Goal: Task Accomplishment & Management: Complete application form

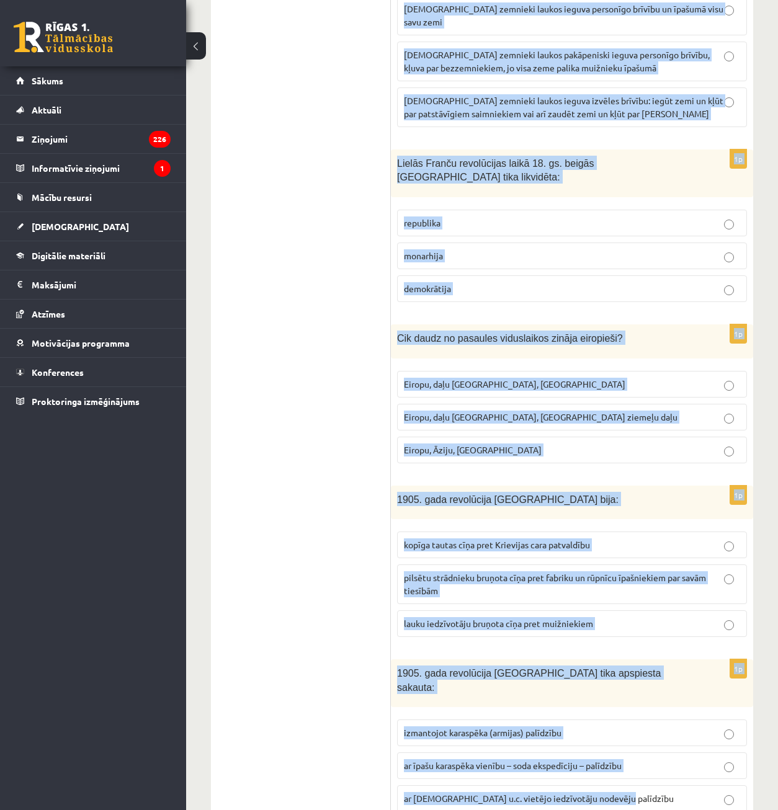
scroll to position [4572, 0]
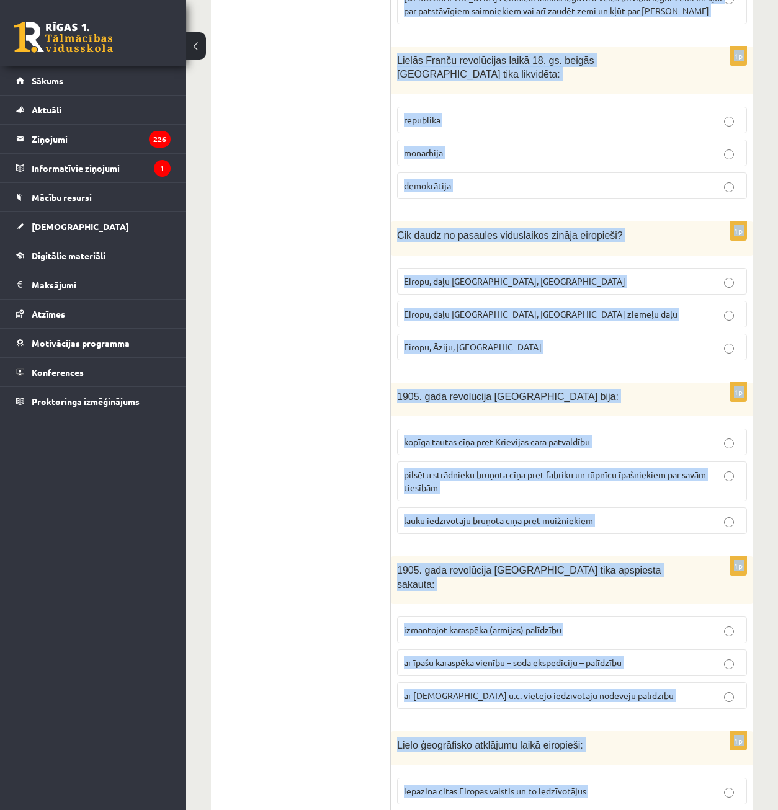
drag, startPoint x: 698, startPoint y: 776, endPoint x: 667, endPoint y: 729, distance: 55.6
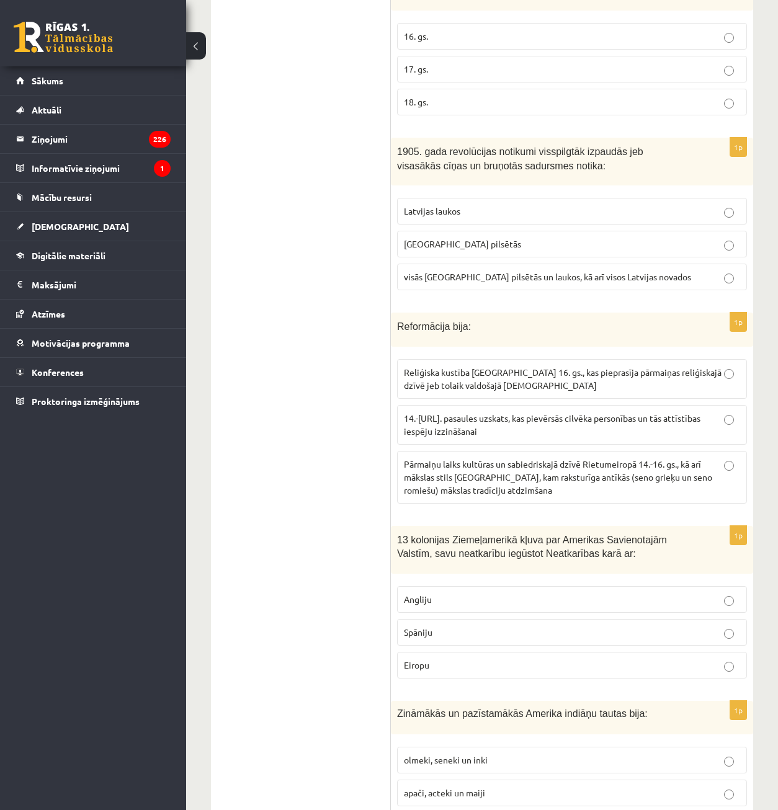
scroll to position [1780, 0]
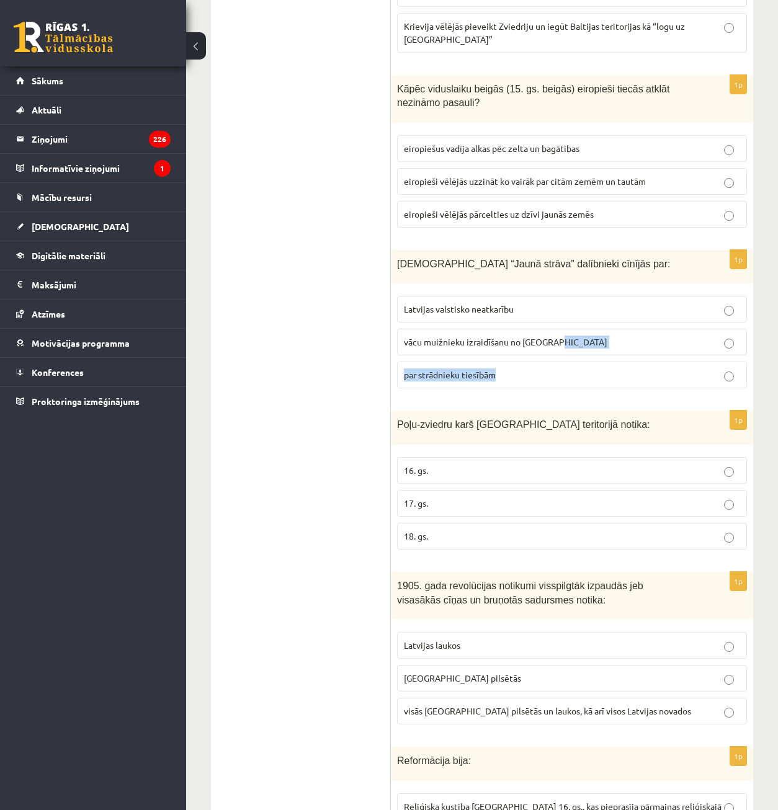
drag, startPoint x: 778, startPoint y: 324, endPoint x: 788, endPoint y: 274, distance: 50.8
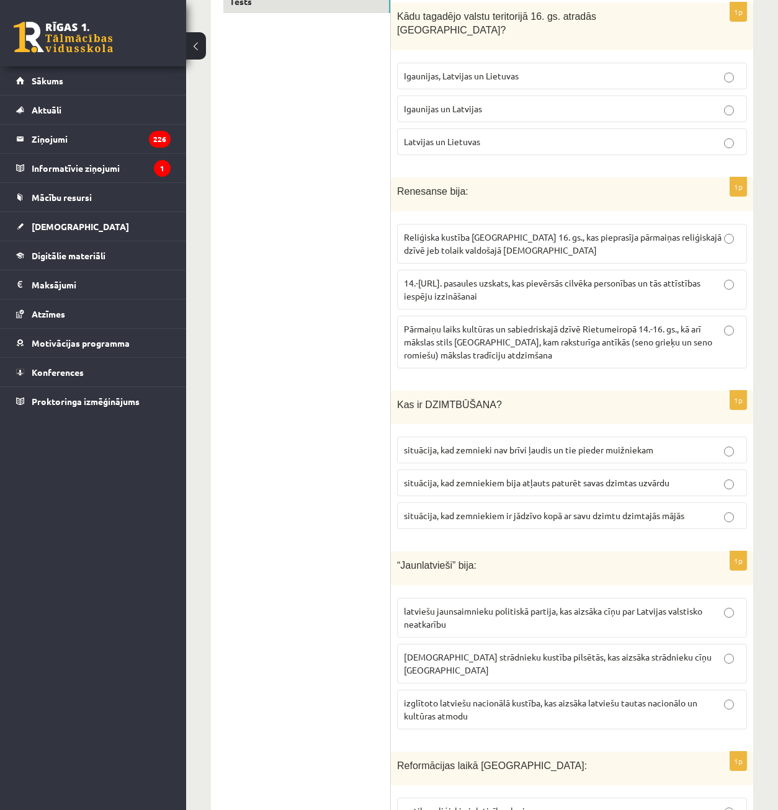
scroll to position [0, 0]
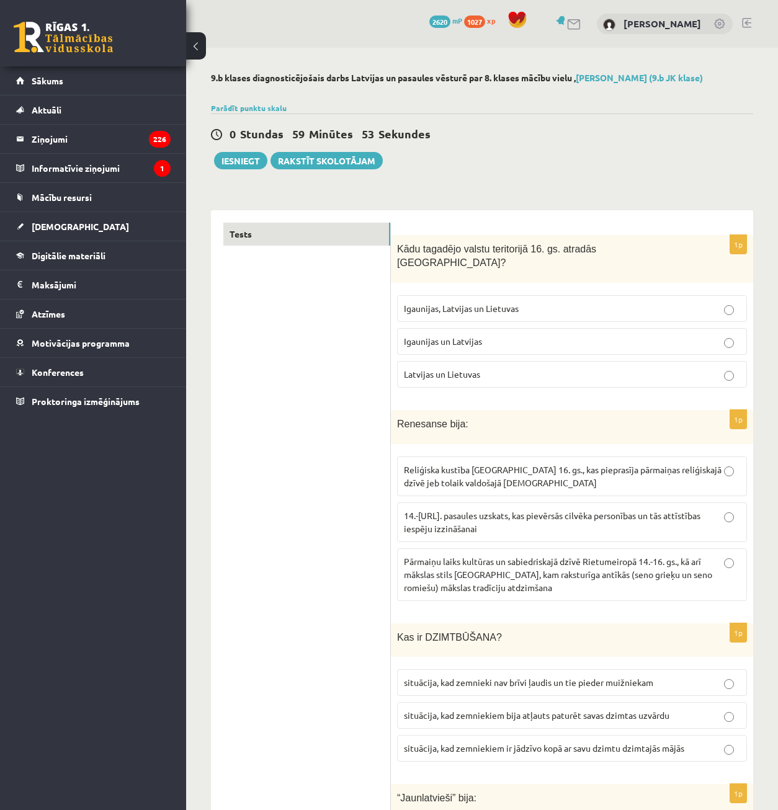
click at [496, 302] on label "Igaunijas, Latvijas un Lietuvas" at bounding box center [572, 308] width 350 height 27
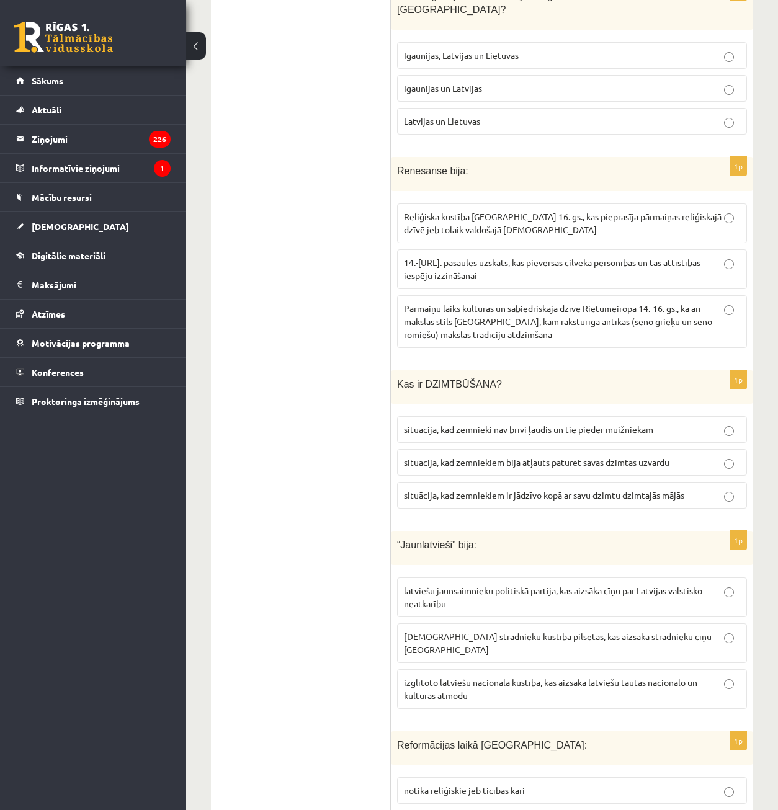
scroll to position [248, 0]
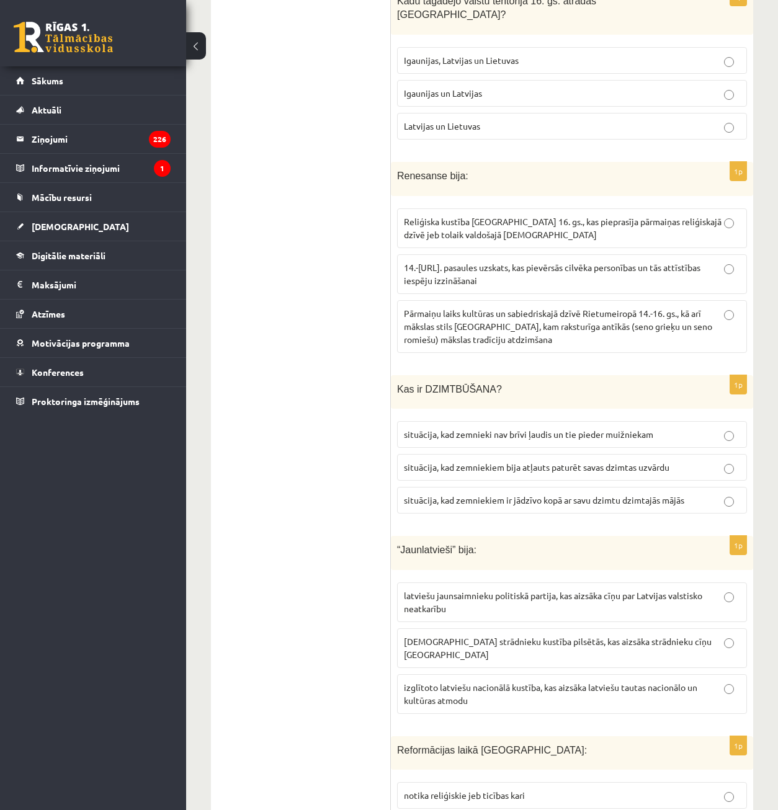
click at [562, 300] on label "Pārmaiņu laiks kultūras un sabiedriskajā dzīvē Rietumeiropā 14.-16. gs., kā arī…" at bounding box center [572, 326] width 350 height 53
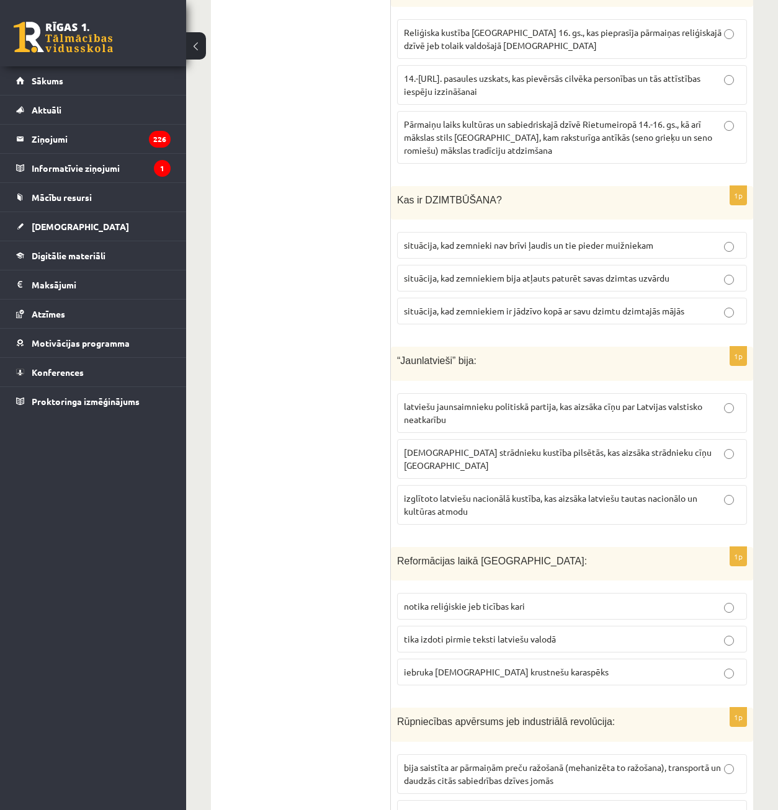
scroll to position [434, 0]
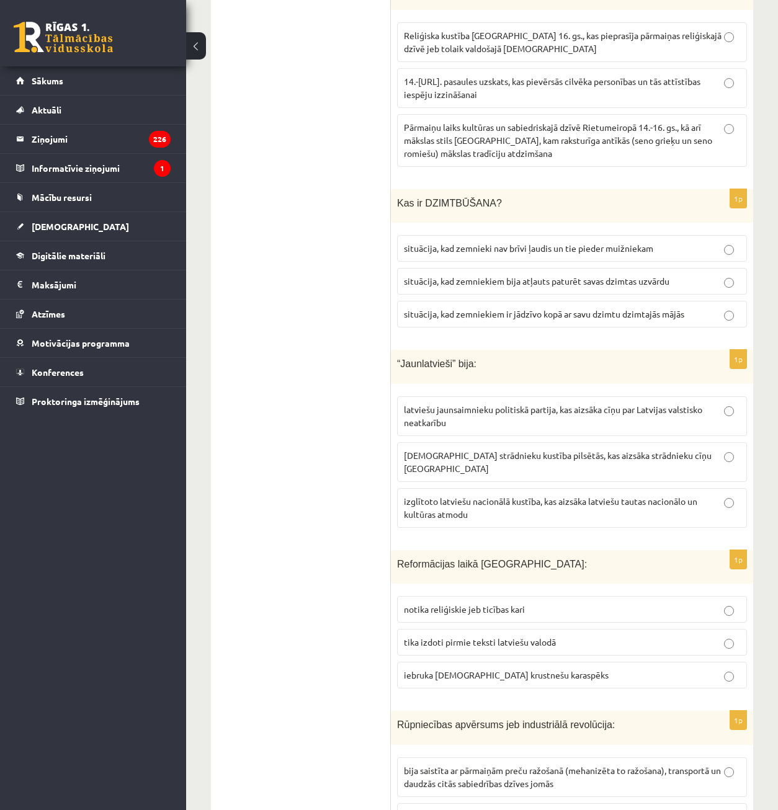
click at [575, 308] on span "situācija, kad zemniekiem ir jādzīvo kopā ar savu dzimtu dzimtajās mājās" at bounding box center [544, 313] width 280 height 11
click at [576, 242] on p "situācija, kad zemnieki nav brīvi ļaudis un tie pieder muižniekam" at bounding box center [572, 248] width 336 height 13
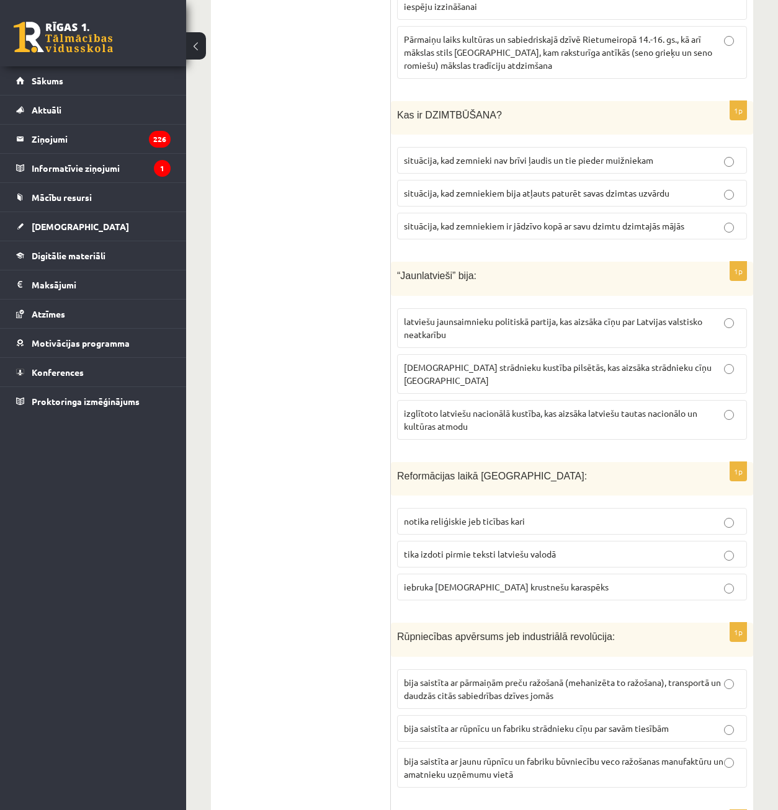
scroll to position [558, 0]
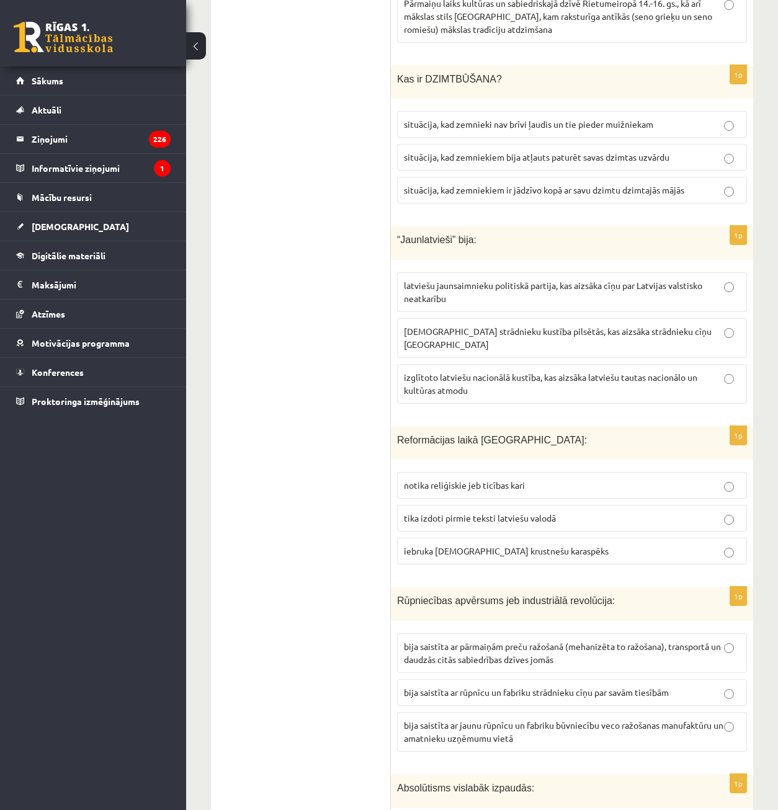
click at [554, 372] on span "izglītoto latviešu nacionālā kustība, kas aizsāka latviešu tautas nacionālo un …" at bounding box center [551, 384] width 294 height 24
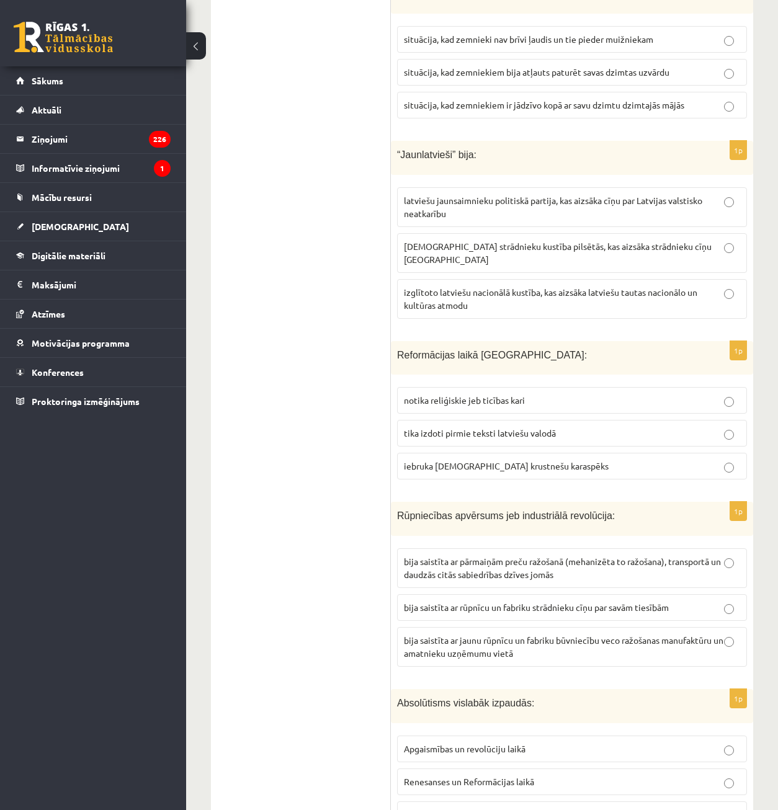
scroll to position [683, 0]
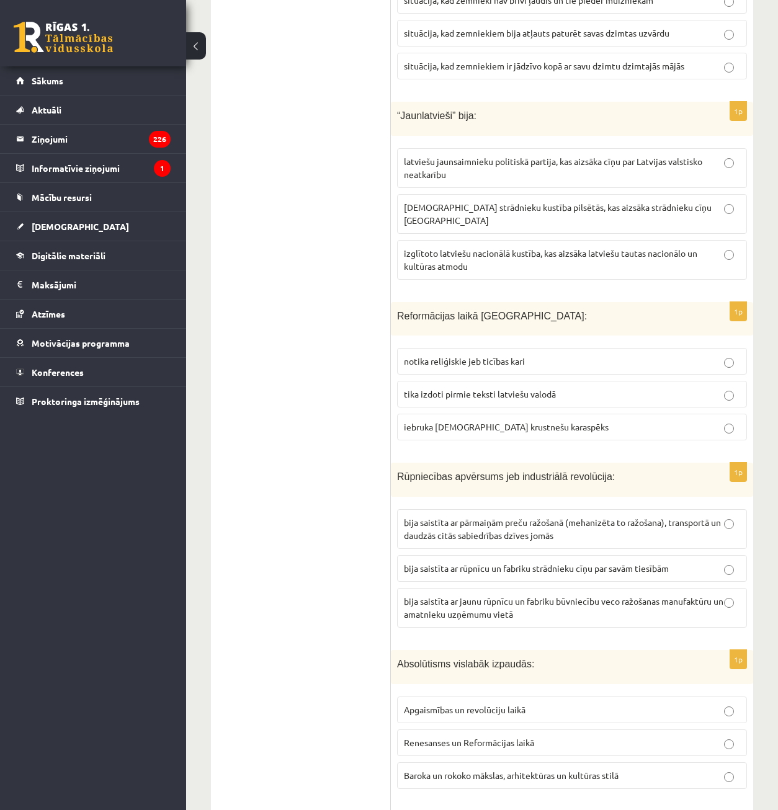
click at [537, 388] on span "tika izdoti pirmie teksti latviešu valodā" at bounding box center [480, 393] width 152 height 11
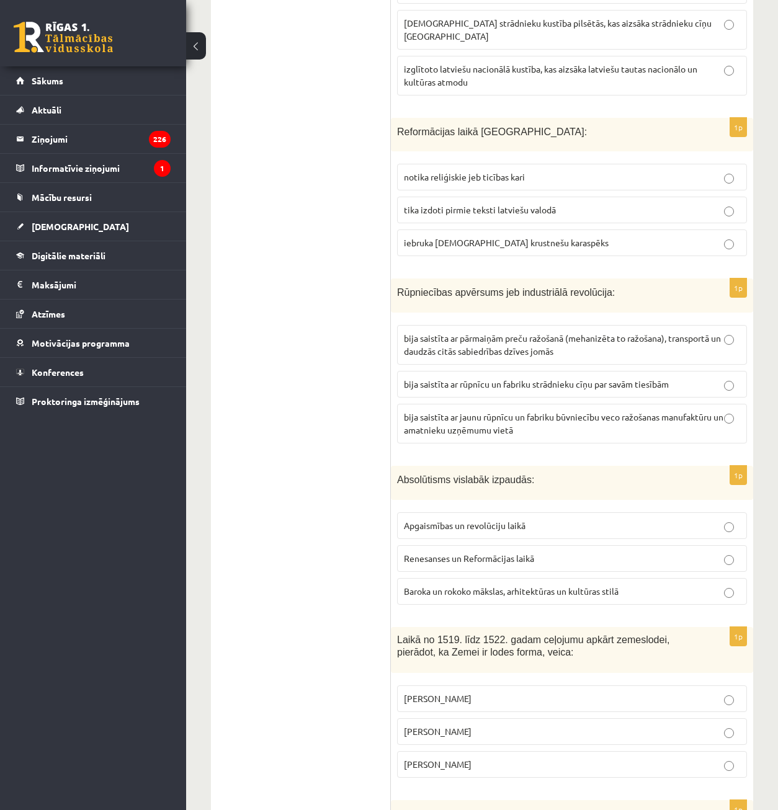
scroll to position [869, 0]
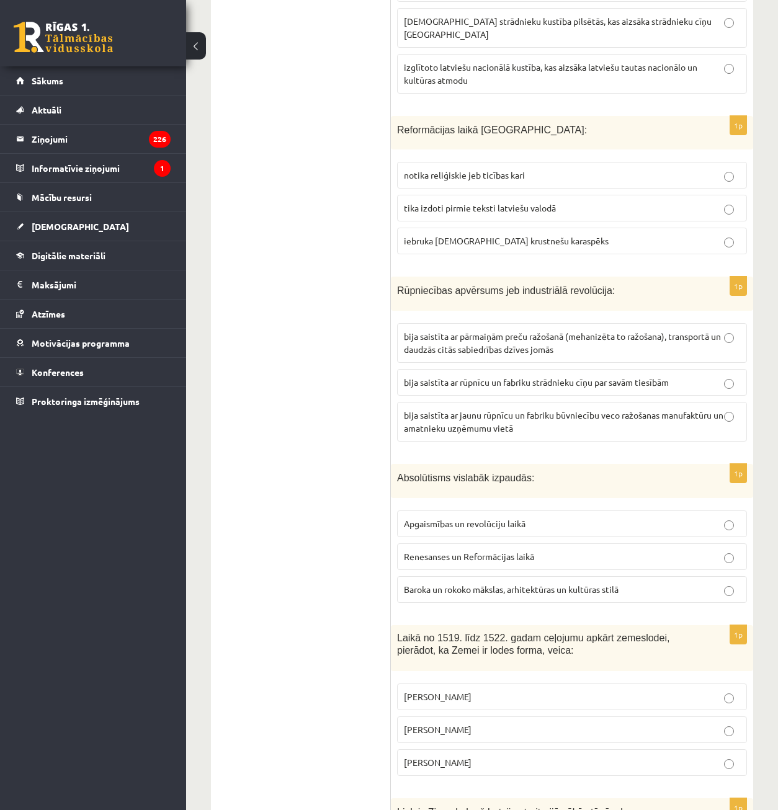
click at [532, 369] on label "bija saistīta ar rūpnīcu un fabriku strādnieku cīņu par savām tiesībām" at bounding box center [572, 382] width 350 height 27
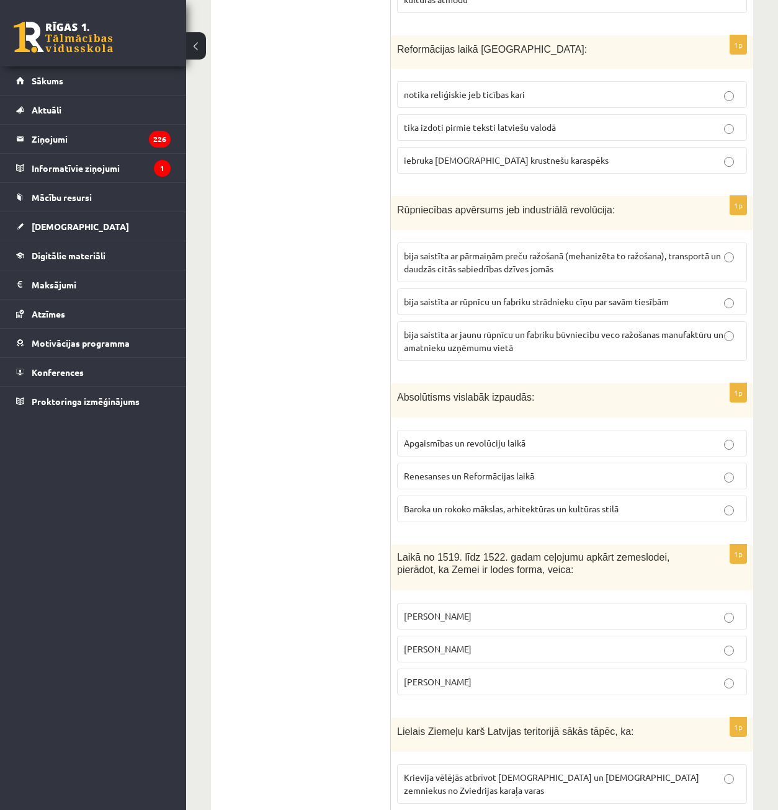
scroll to position [993, 0]
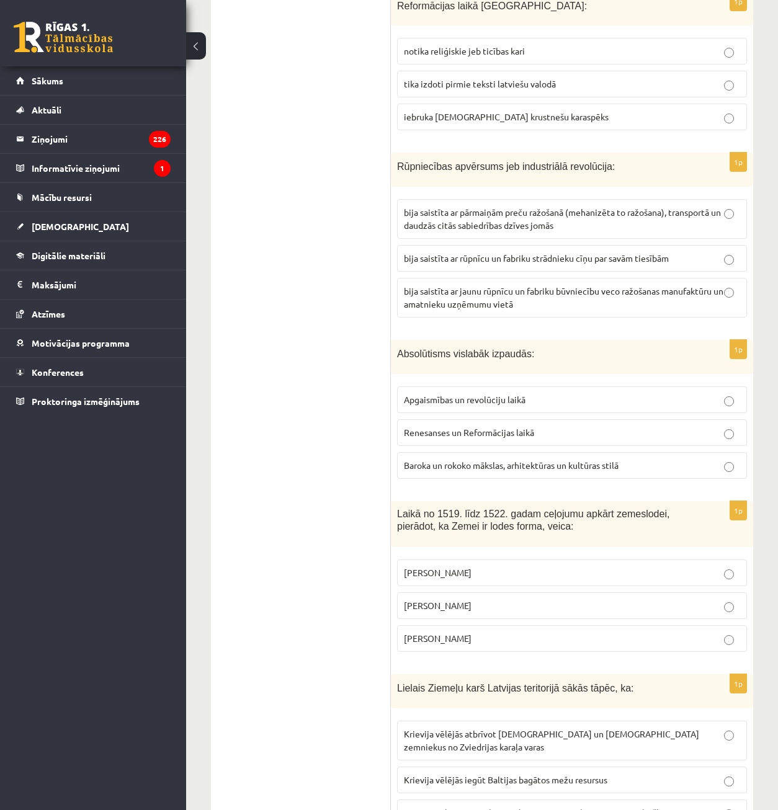
click at [655, 387] on label "Apgaismības un revolūciju laikā" at bounding box center [572, 400] width 350 height 27
click at [656, 387] on label "Apgaismības un revolūciju laikā" at bounding box center [572, 400] width 350 height 27
click at [657, 387] on label "Apgaismības un revolūciju laikā" at bounding box center [572, 400] width 350 height 27
click at [663, 393] on fieldset "Apgaismības un revolūciju laikā Renesanses un Reformācijas laikā Baroka un roko…" at bounding box center [572, 431] width 350 height 102
click at [667, 419] on label "Renesanses un Reformācijas laikā" at bounding box center [572, 432] width 350 height 27
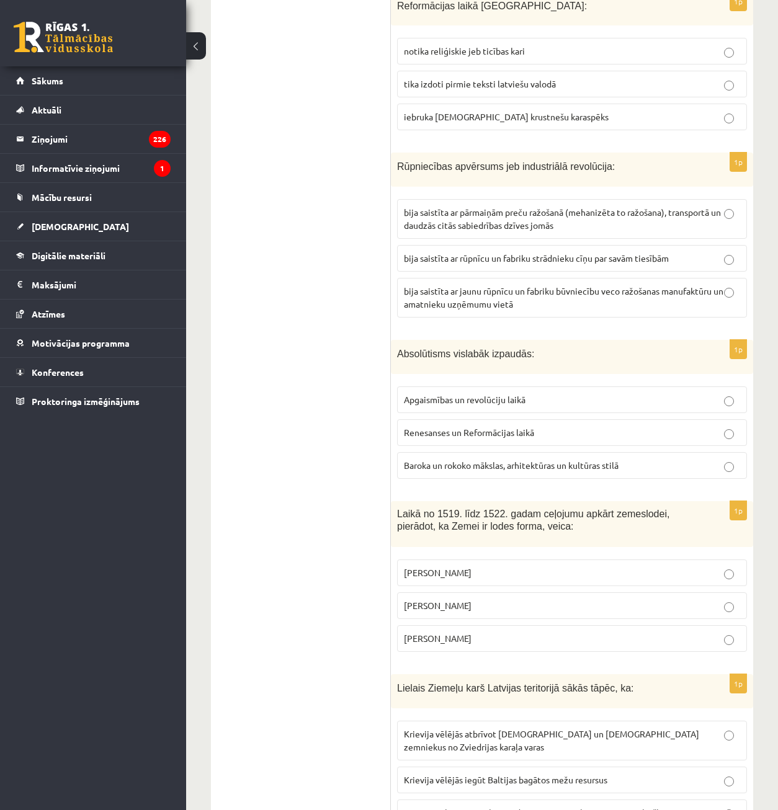
click at [665, 393] on p "Apgaismības un revolūciju laikā" at bounding box center [572, 399] width 336 height 13
click at [680, 426] on p "Renesanses un Reformācijas laikā" at bounding box center [572, 432] width 336 height 13
drag, startPoint x: 682, startPoint y: 365, endPoint x: 680, endPoint y: 371, distance: 6.7
click at [681, 387] on label "Apgaismības un revolūciju laikā" at bounding box center [572, 400] width 350 height 27
click at [675, 426] on p "Renesanses un Reformācijas laikā" at bounding box center [572, 432] width 336 height 13
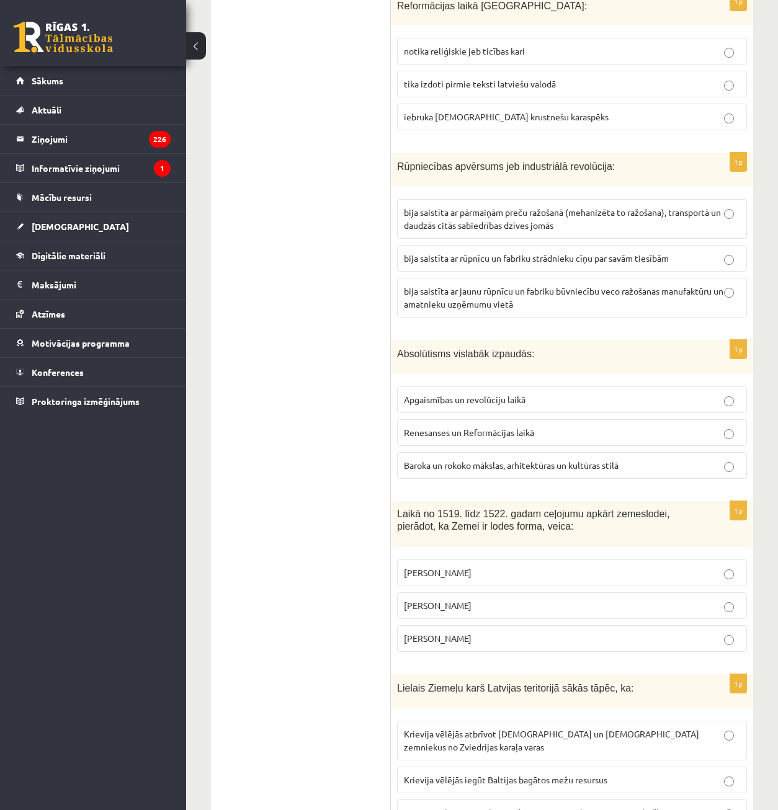
click at [684, 393] on p "Apgaismības un revolūciju laikā" at bounding box center [572, 399] width 336 height 13
click at [654, 452] on label "Baroka un rokoko mākslas, arhitektūras un kultūras stilā" at bounding box center [572, 465] width 350 height 27
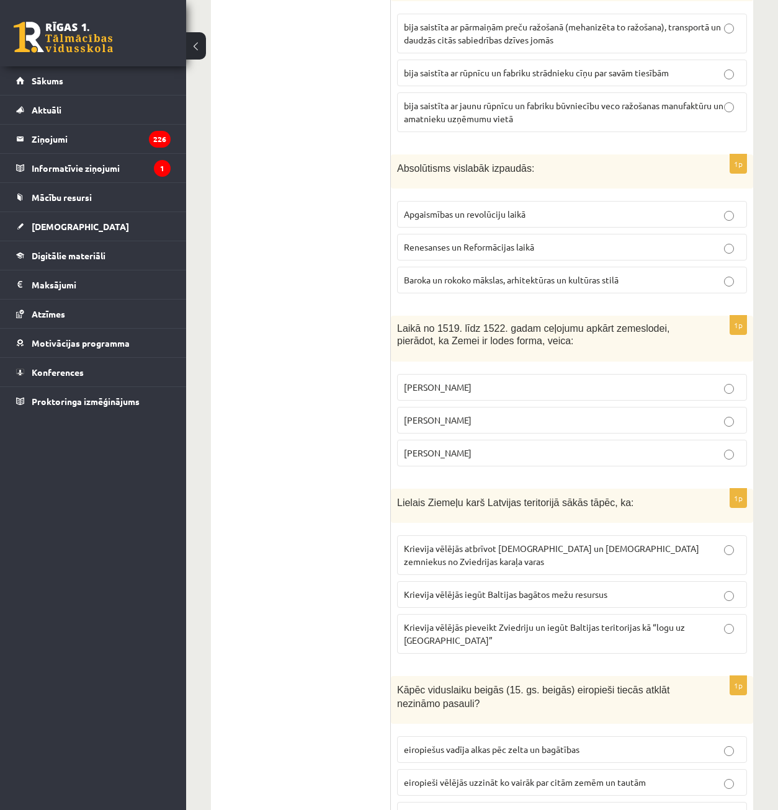
scroll to position [1179, 0]
click at [608, 439] on label "[PERSON_NAME]" at bounding box center [572, 452] width 350 height 27
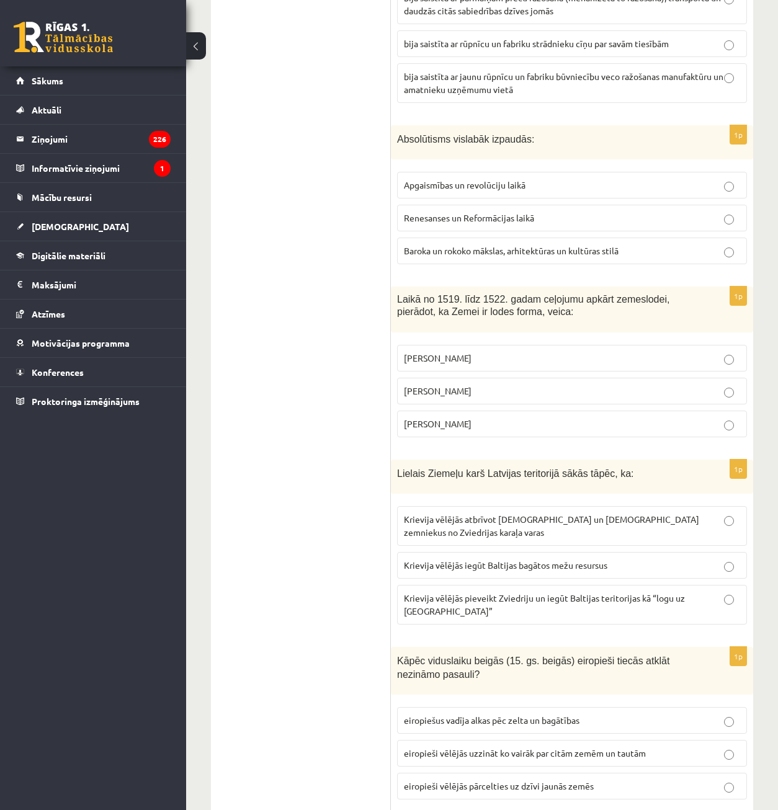
scroll to position [1303, 0]
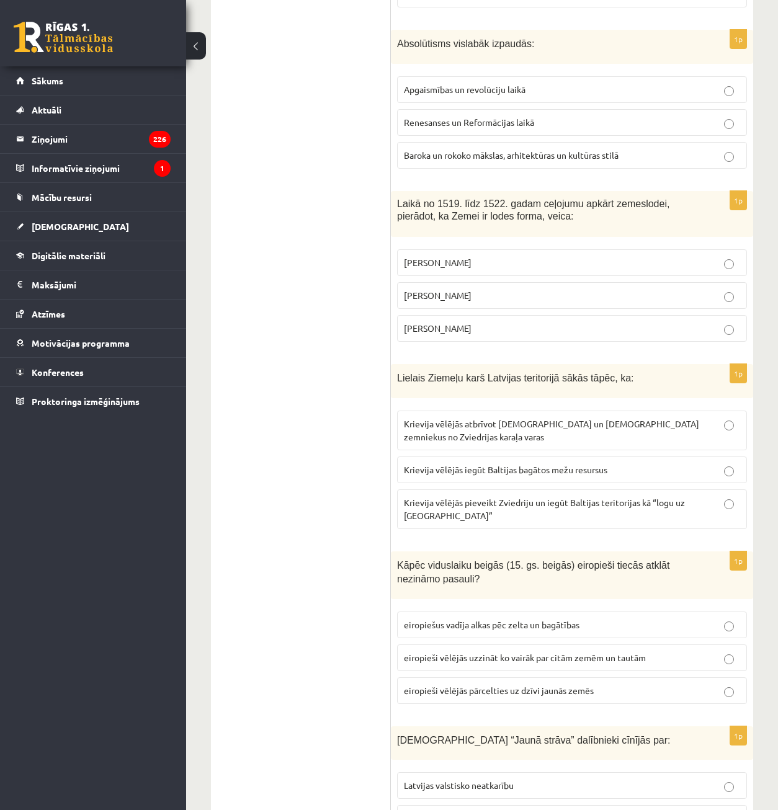
click at [596, 464] on p "Krievija vēlējās iegūt Baltijas bagātos mežu resursus" at bounding box center [572, 470] width 336 height 13
click at [591, 418] on span "Krievija vēlējās atbrīvot [DEMOGRAPHIC_DATA] un [DEMOGRAPHIC_DATA] zemniekus no…" at bounding box center [551, 430] width 295 height 24
click at [572, 497] on span "Krievija vēlējās pieveikt Zviedriju un iegūt Baltijas teritorijas kā “logu uz […" at bounding box center [544, 509] width 281 height 24
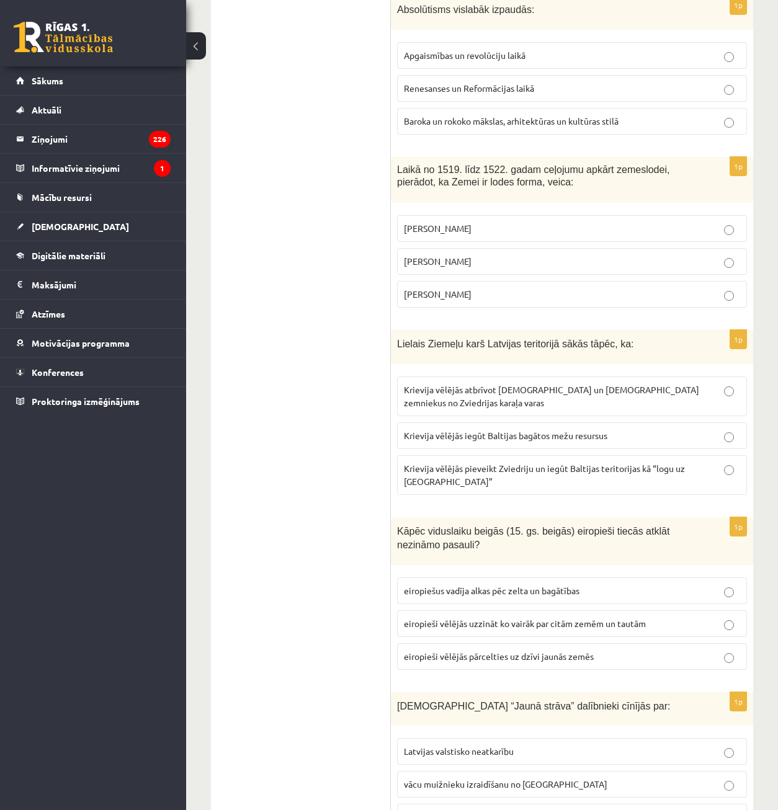
scroll to position [1427, 0]
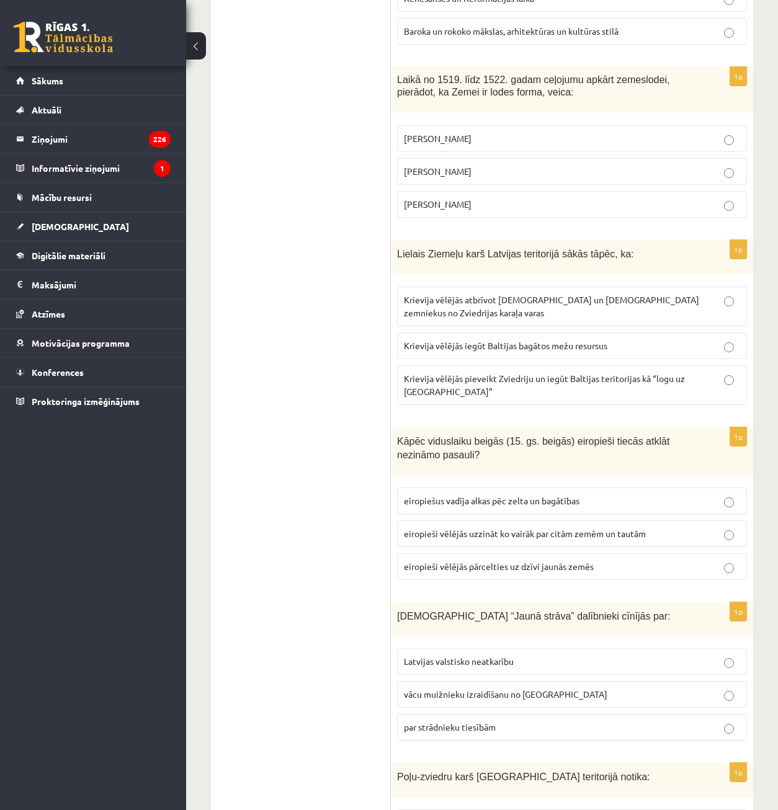
click at [580, 495] on span "eiropiešus vadīja alkas pēc zelta un bagātības" at bounding box center [492, 500] width 176 height 11
click at [553, 554] on label "eiropieši vēlējās pārcelties uz dzīvi jaunās zemēs" at bounding box center [572, 567] width 350 height 27
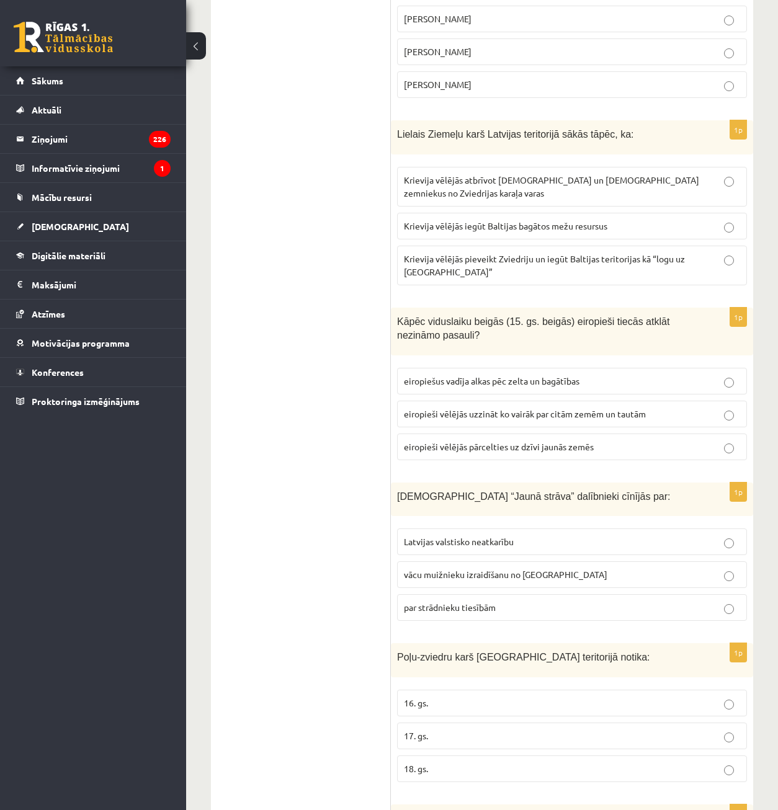
scroll to position [1551, 0]
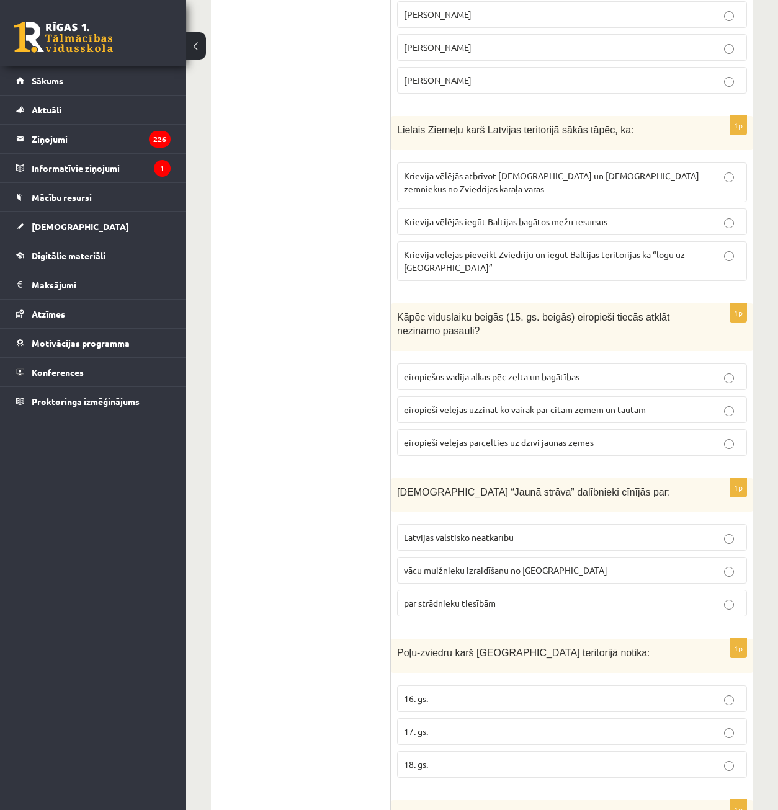
click at [568, 404] on span "eiropieši vēlējās uzzināt ko vairāk par citām zemēm un tautām" at bounding box center [525, 409] width 242 height 11
click at [560, 371] on span "eiropiešus vadīja alkas pēc zelta un bagātības" at bounding box center [492, 376] width 176 height 11
click at [574, 404] on span "eiropieši vēlējās uzzināt ko vairāk par citām zemēm un tautām" at bounding box center [525, 409] width 242 height 11
click at [671, 429] on label "eiropieši vēlējās pārcelties uz dzīvi jaunās zemēs" at bounding box center [572, 442] width 350 height 27
click at [632, 404] on span "eiropieši vēlējās uzzināt ko vairāk par citām zemēm un tautām" at bounding box center [525, 409] width 242 height 11
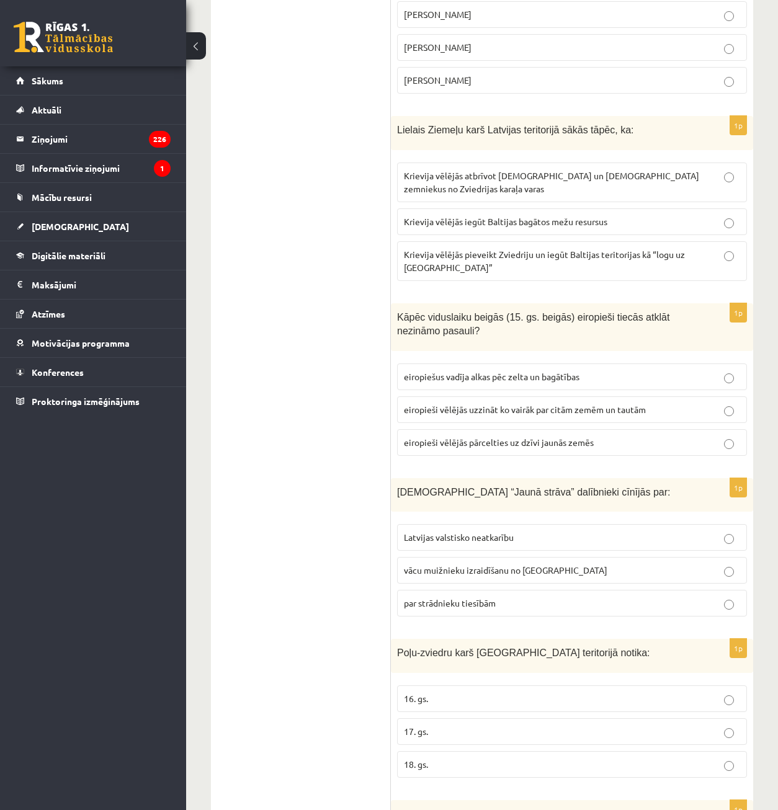
click at [508, 371] on span "eiropiešus vadīja alkas pēc zelta un bagātības" at bounding box center [492, 376] width 176 height 11
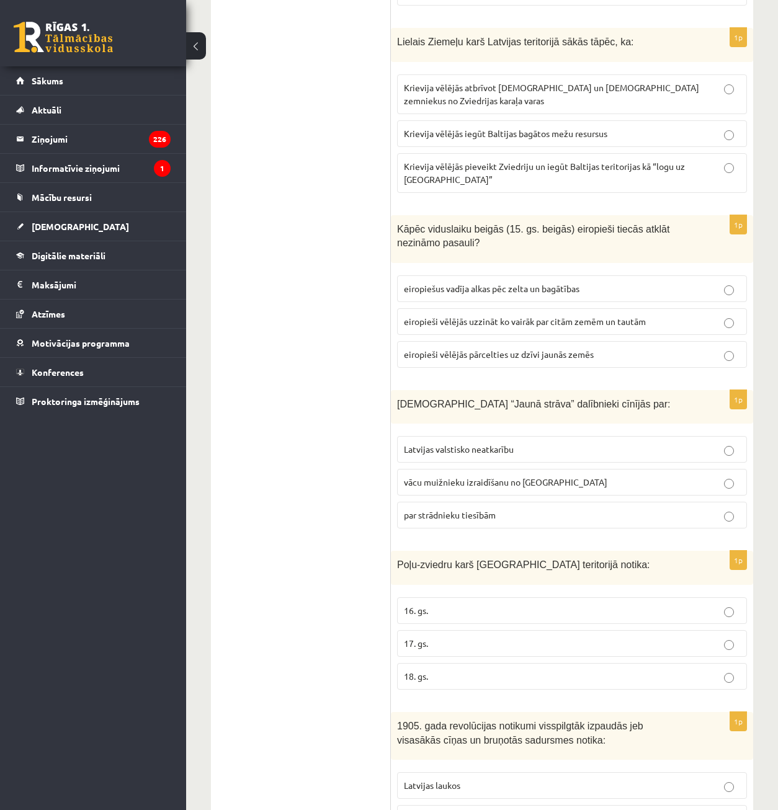
scroll to position [1675, 0]
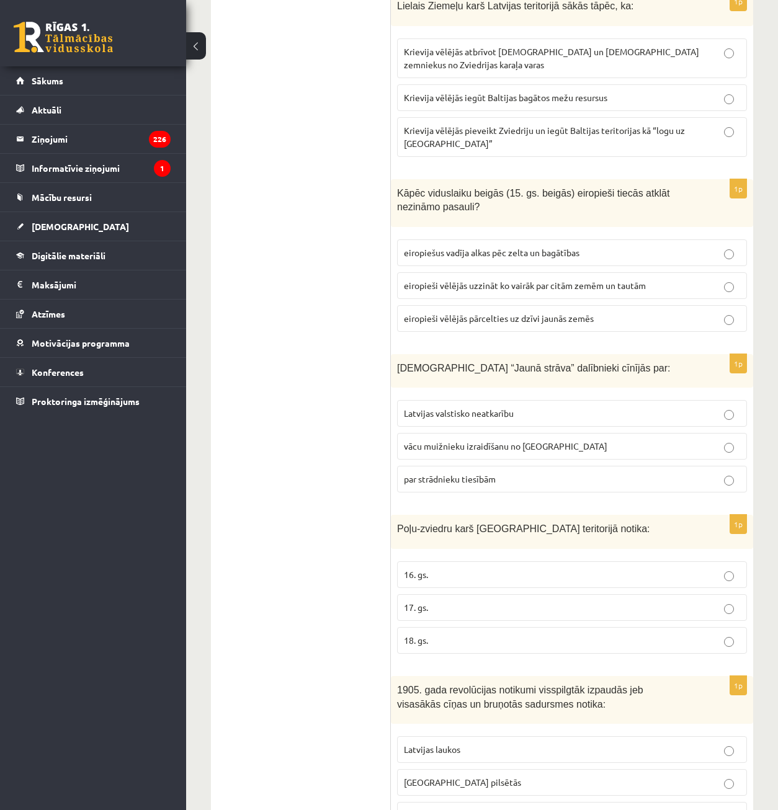
click at [508, 473] on p "par strādnieku tiesībām" at bounding box center [572, 479] width 336 height 13
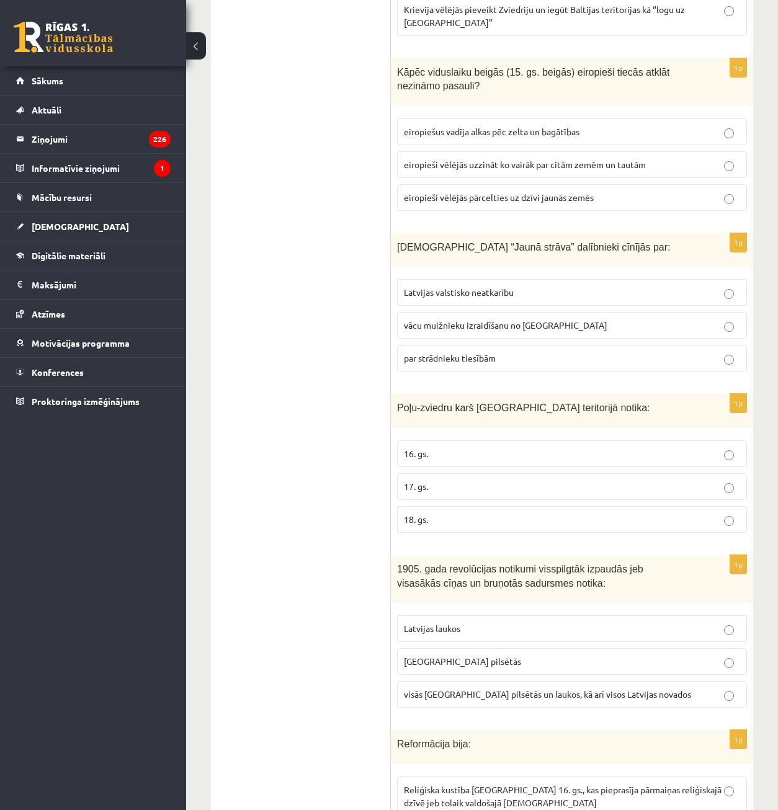
scroll to position [1800, 0]
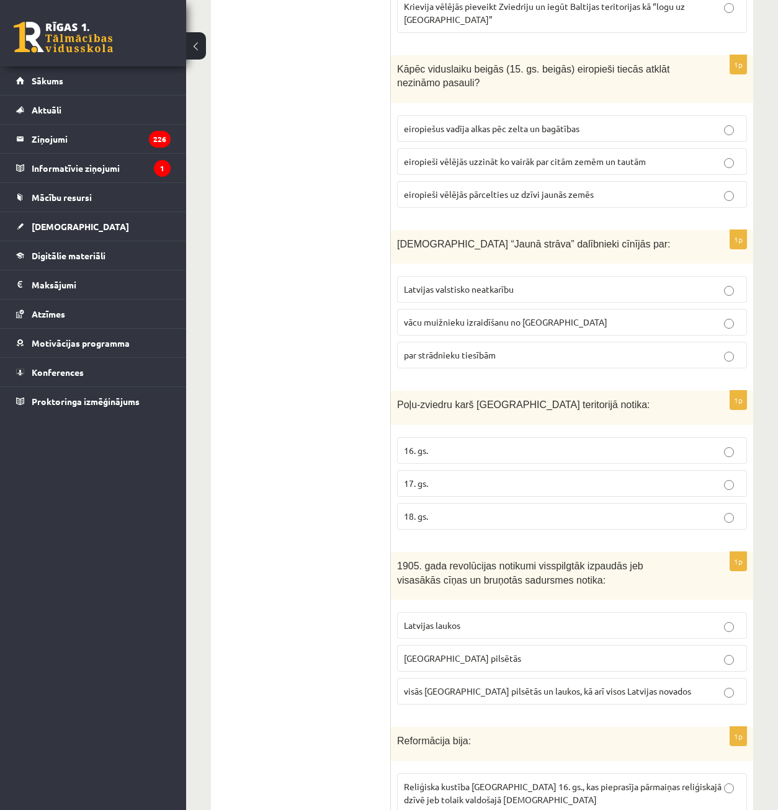
click at [480, 477] on p "17. gs." at bounding box center [572, 483] width 336 height 13
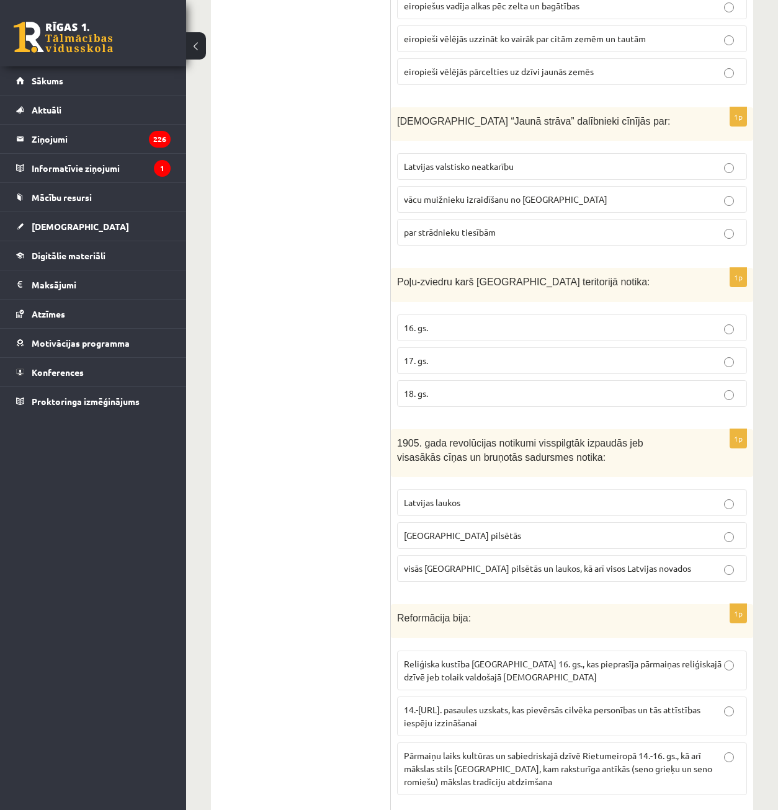
scroll to position [1924, 0]
click at [476, 562] on span "visās [GEOGRAPHIC_DATA] pilsētās un laukos, kā arī visos Latvijas novados" at bounding box center [547, 567] width 287 height 11
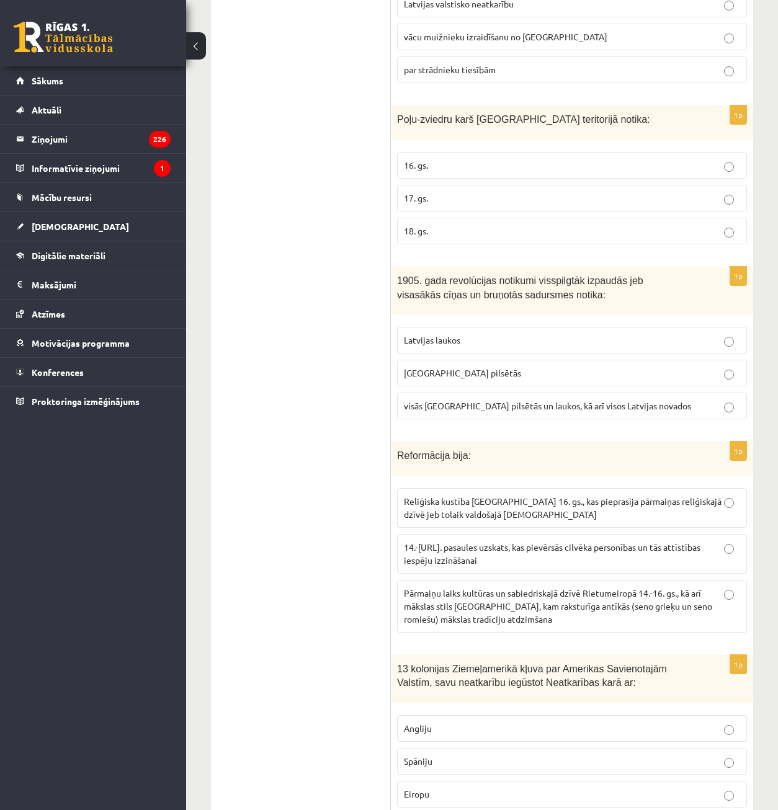
scroll to position [2110, 0]
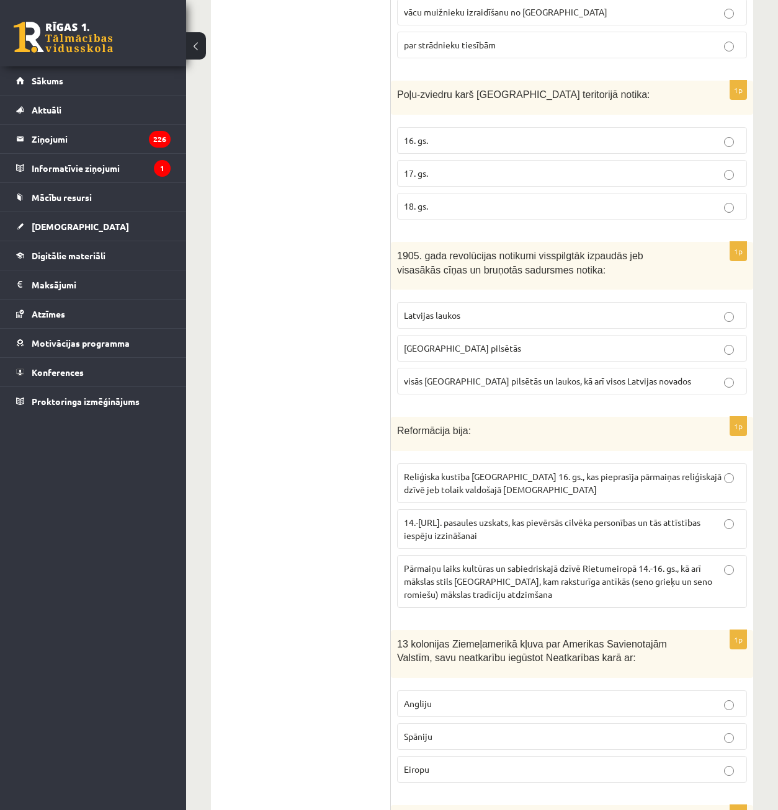
click at [483, 471] on span "Reliģiska kustība [GEOGRAPHIC_DATA] 16. gs., kas pieprasīja pārmaiņas reliģiska…" at bounding box center [563, 483] width 318 height 24
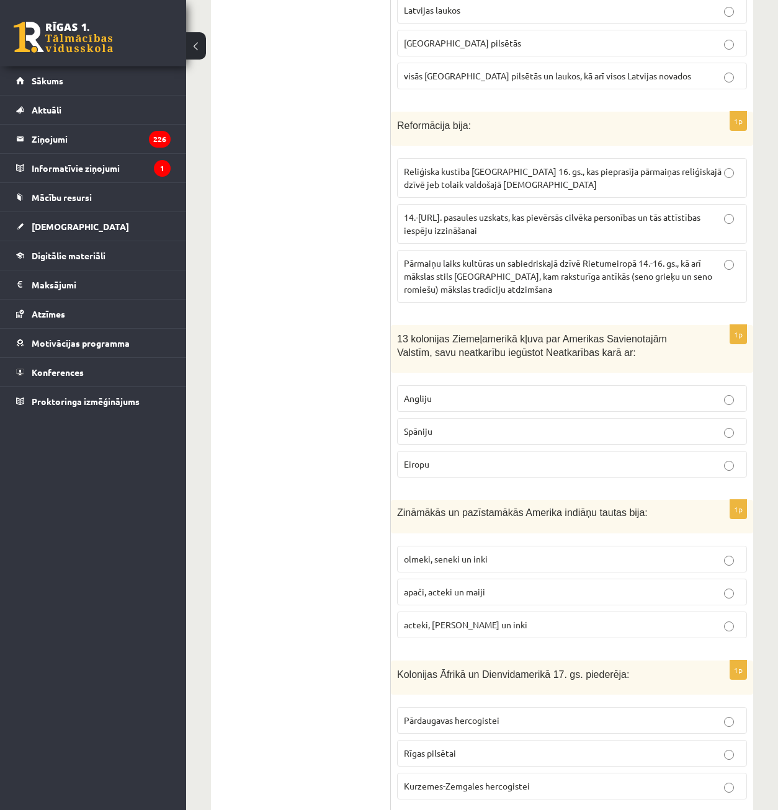
scroll to position [2420, 0]
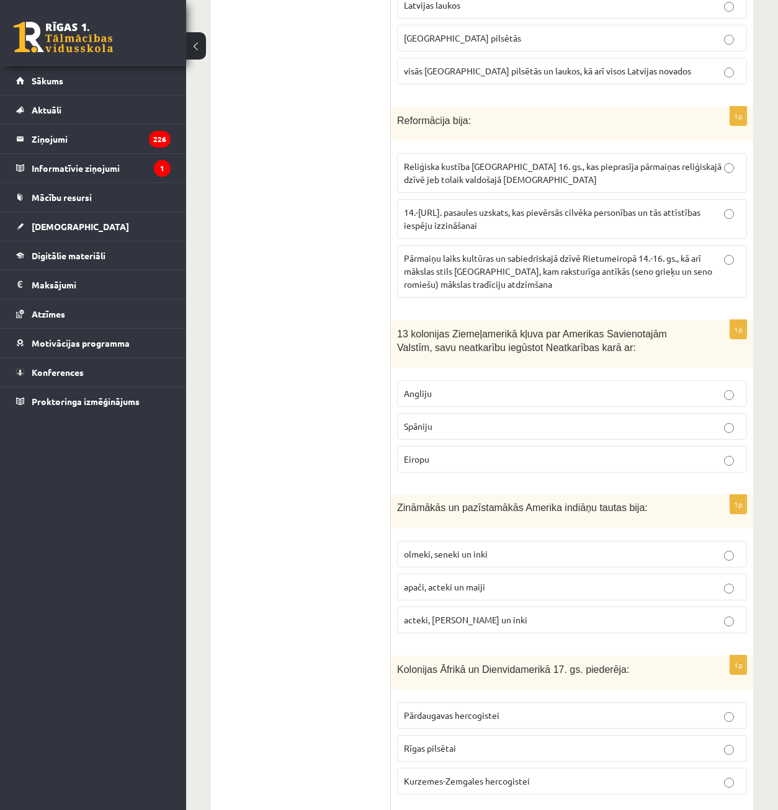
click at [528, 446] on label "Eiropu" at bounding box center [572, 459] width 350 height 27
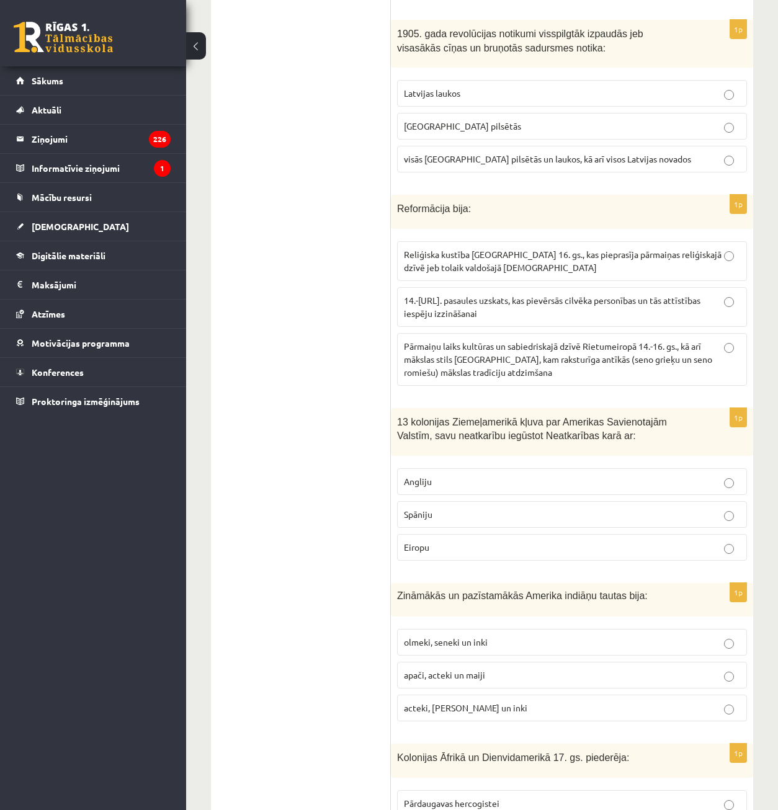
scroll to position [2296, 0]
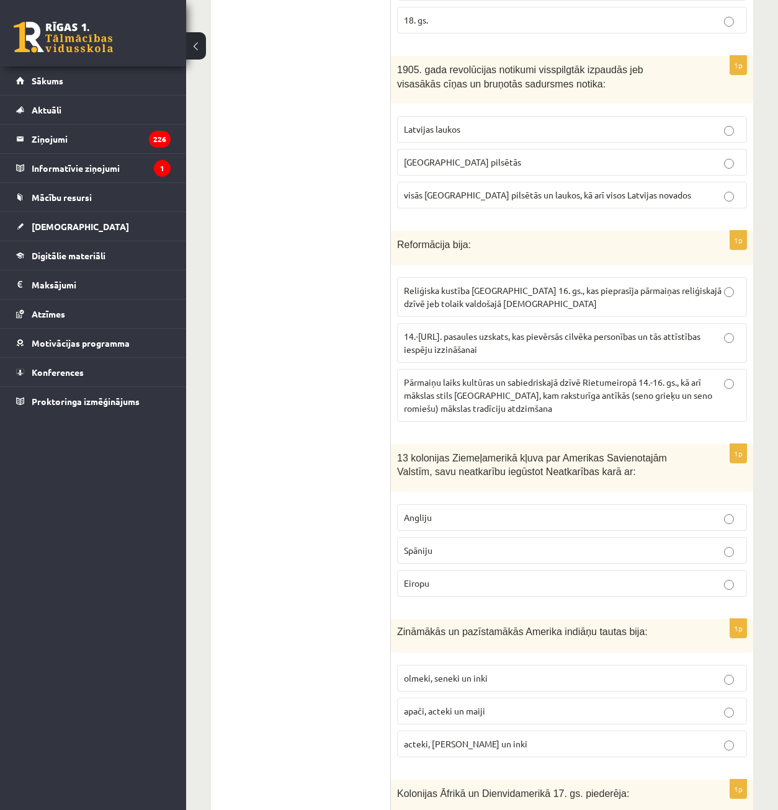
click at [674, 505] on label "Angliju" at bounding box center [572, 518] width 350 height 27
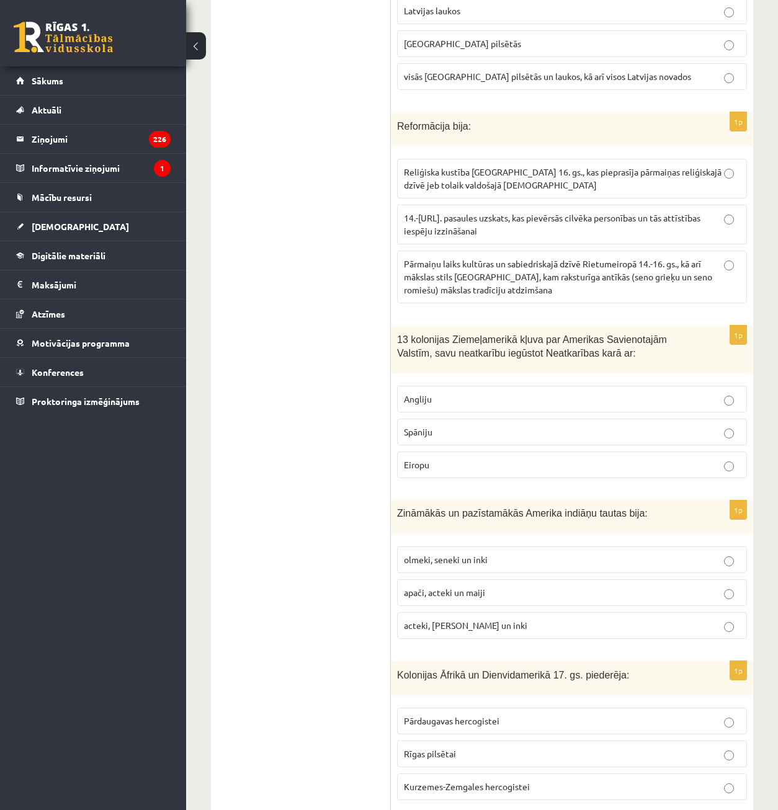
scroll to position [2420, 0]
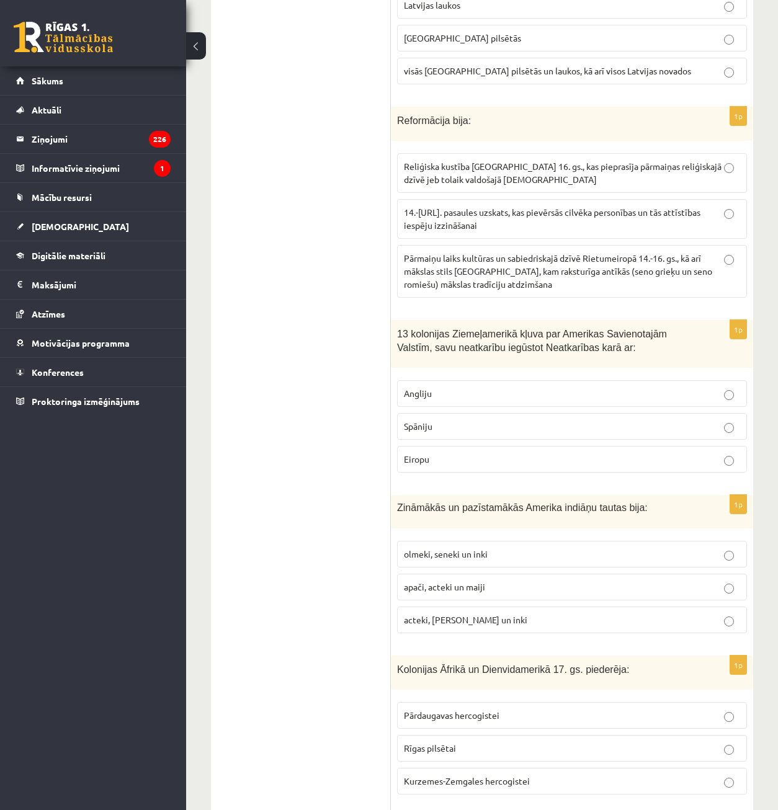
click at [604, 607] on label "acteki, [PERSON_NAME] un inki" at bounding box center [572, 620] width 350 height 27
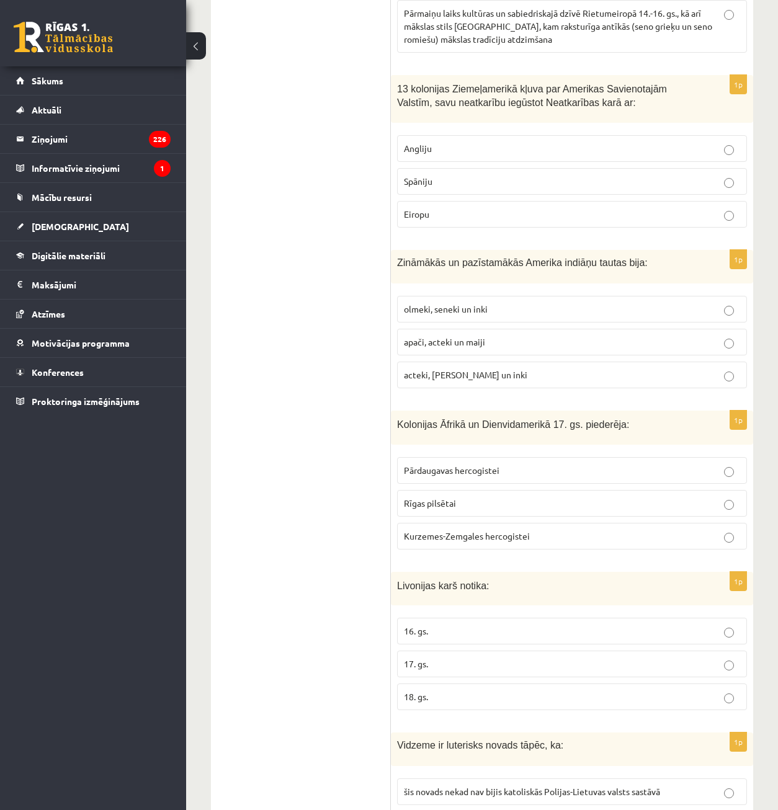
scroll to position [2668, 0]
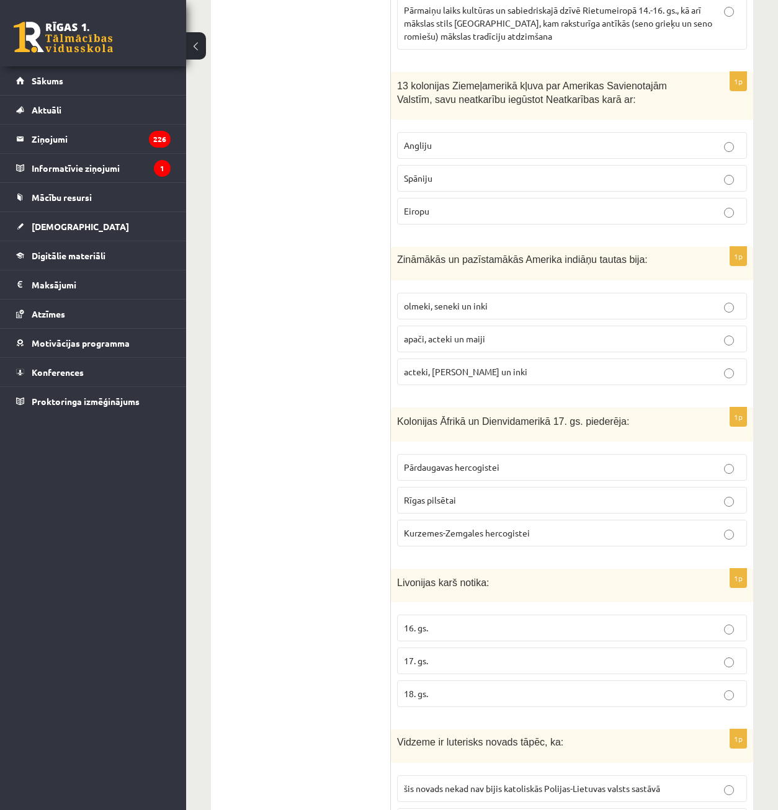
click at [632, 527] on p "Kurzemes-Zemgales hercogistei" at bounding box center [572, 533] width 336 height 13
click at [556, 622] on p "16. gs." at bounding box center [572, 628] width 336 height 13
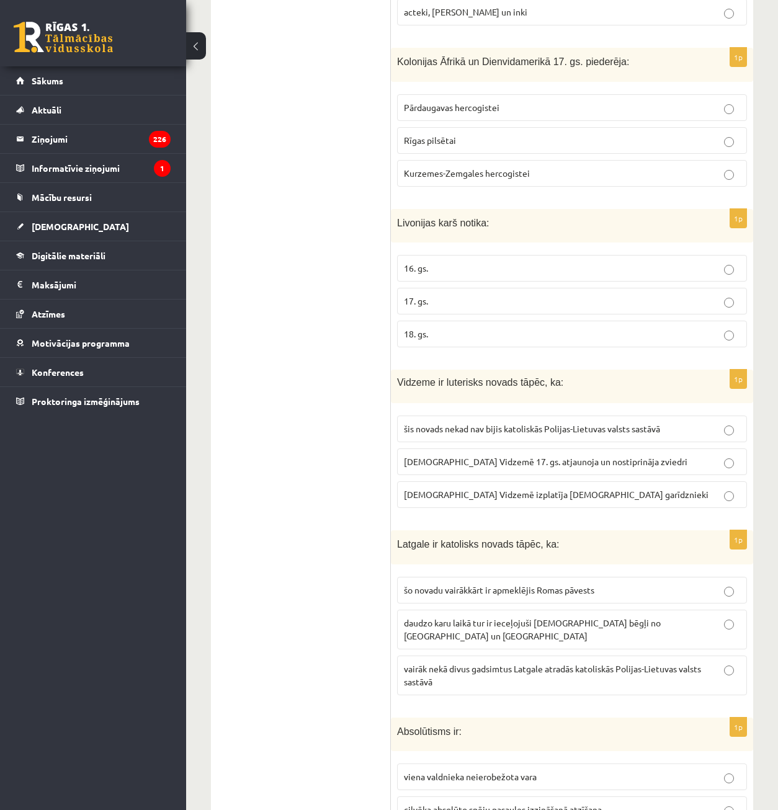
scroll to position [3041, 0]
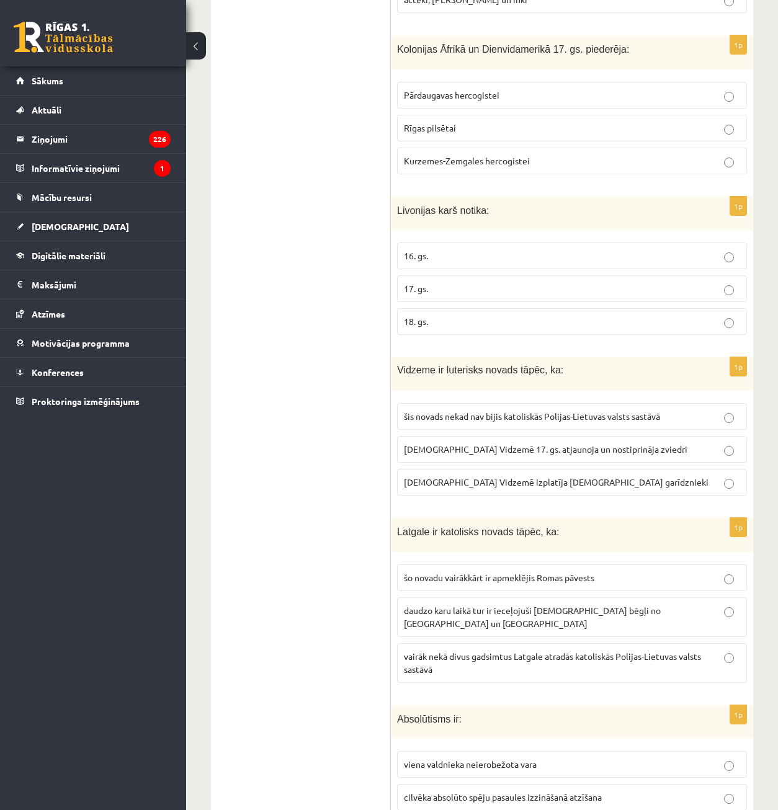
click at [583, 444] on span "[DEMOGRAPHIC_DATA] Vidzemē 17. gs. atjaunoja un nostiprināja zviedri" at bounding box center [546, 449] width 284 height 11
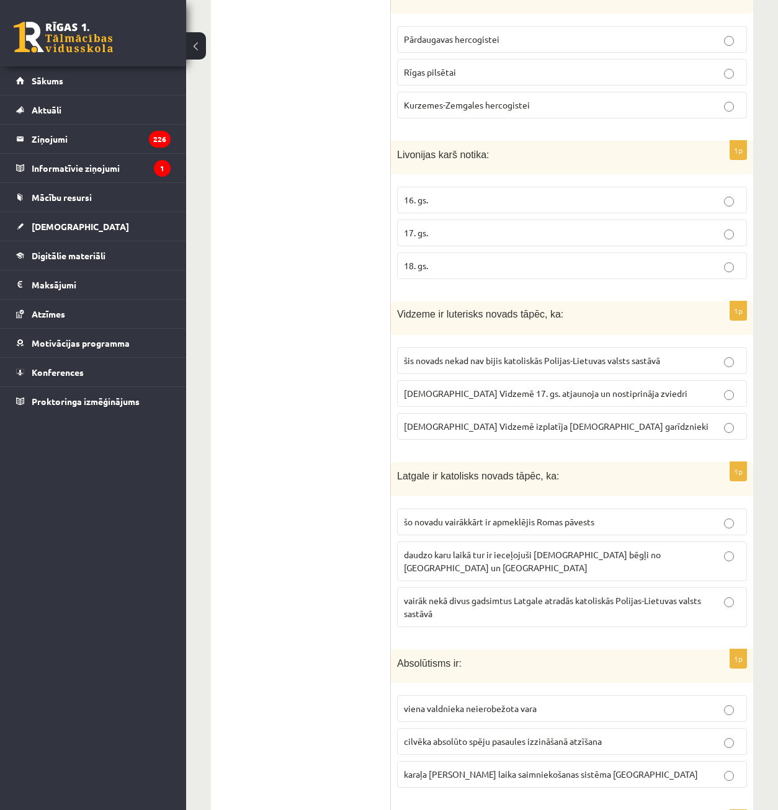
scroll to position [3103, 0]
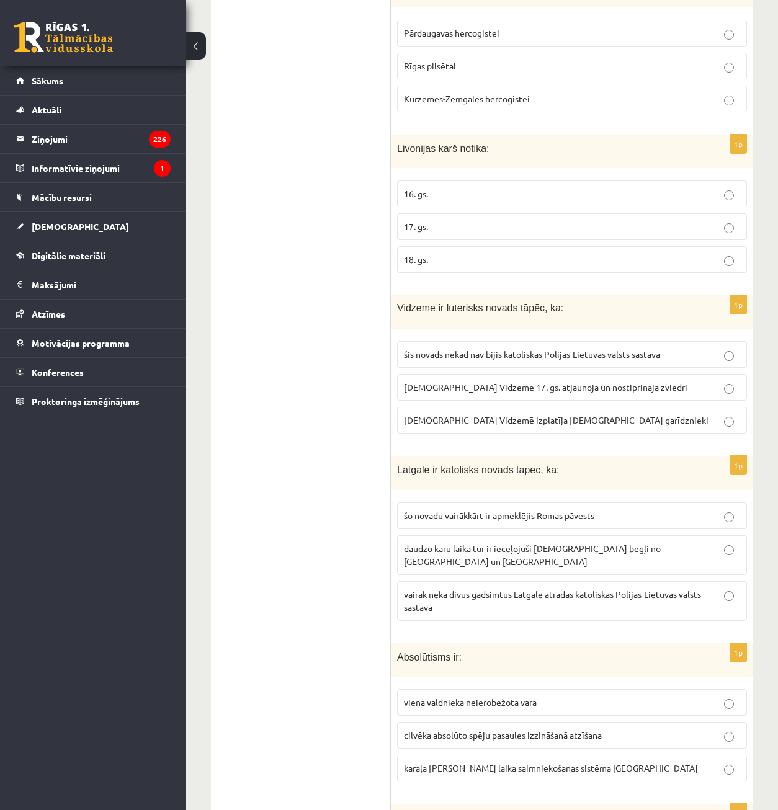
click at [560, 588] on p "vairāk nekā divus gadsimtus Latgale atradās katoliskās Polijas-Lietuvas valsts …" at bounding box center [572, 601] width 336 height 26
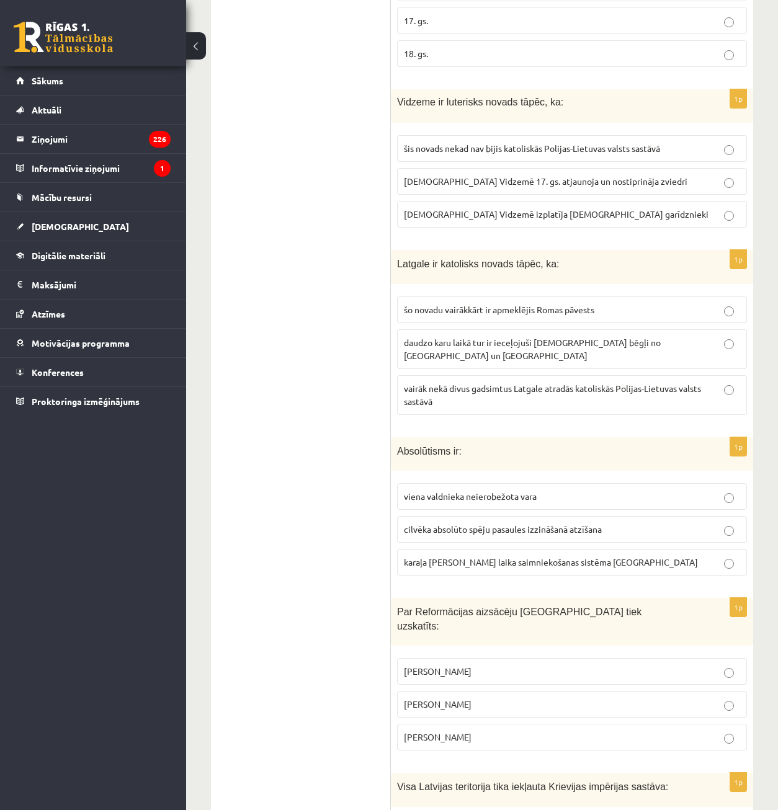
scroll to position [3351, 0]
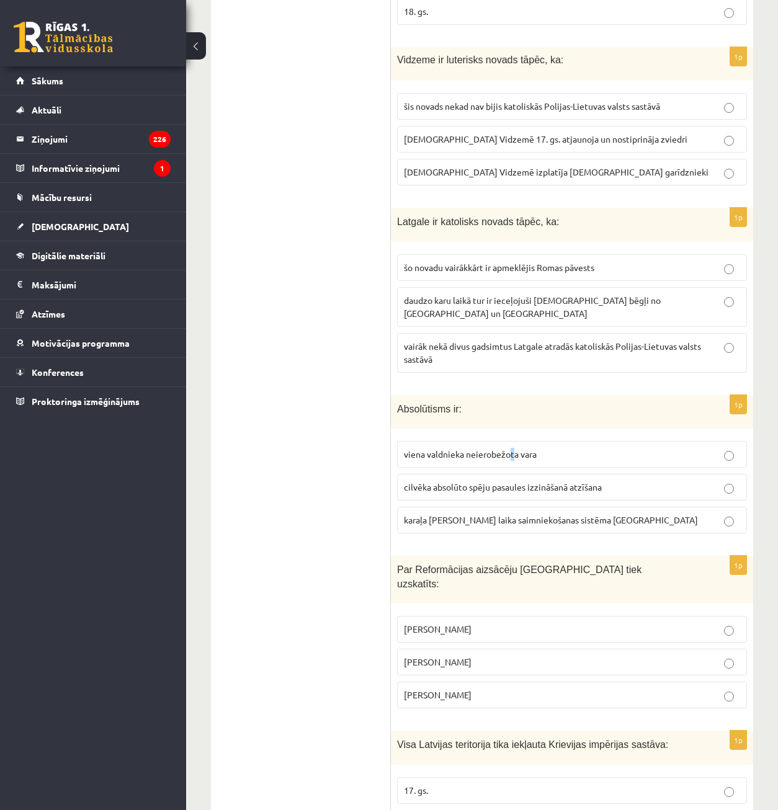
click at [510, 441] on label "viena valdnieka neierobežota vara" at bounding box center [572, 454] width 350 height 27
click at [513, 441] on label "viena valdnieka neierobežota vara" at bounding box center [572, 454] width 350 height 27
click at [514, 441] on label "viena valdnieka neierobežota vara" at bounding box center [572, 454] width 350 height 27
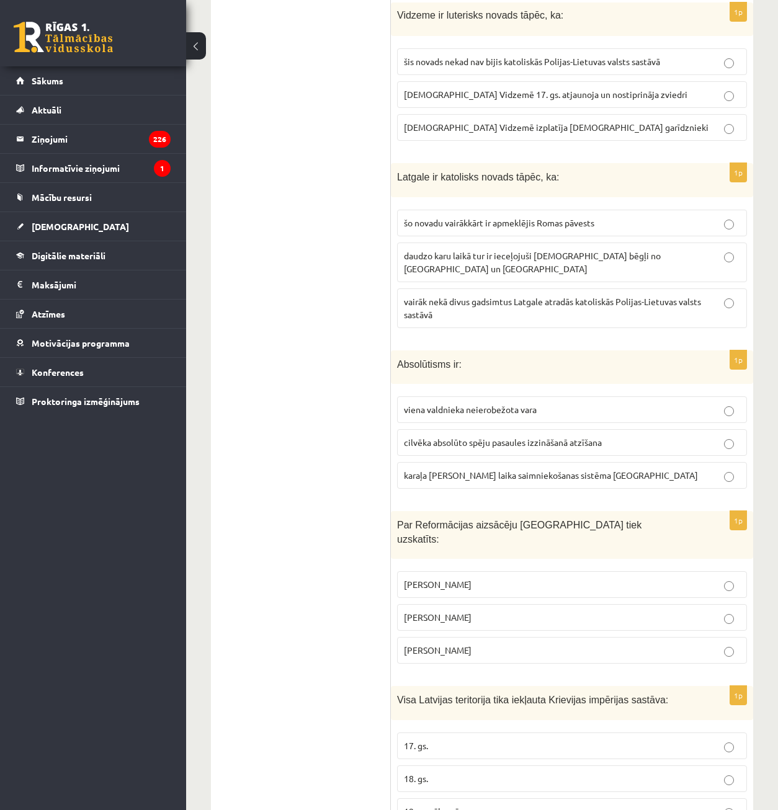
scroll to position [3537, 0]
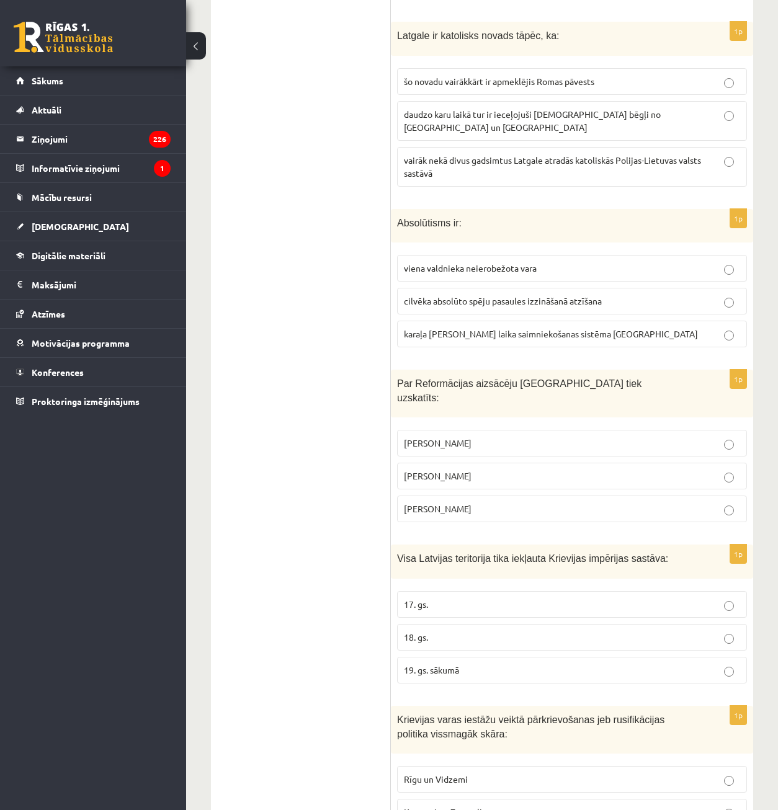
click at [480, 470] on p "[PERSON_NAME]" at bounding box center [572, 476] width 336 height 13
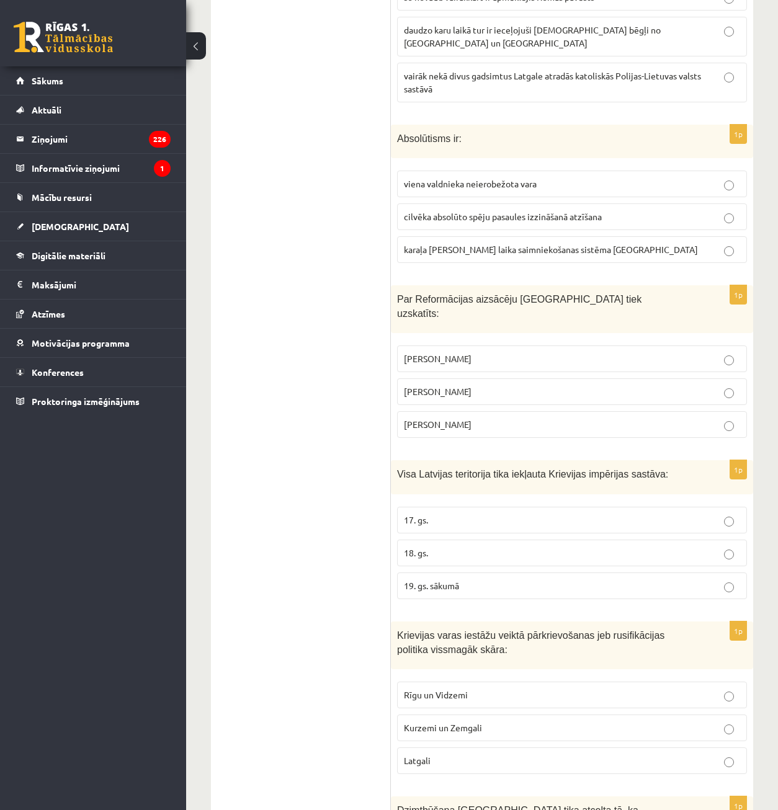
scroll to position [3661, 0]
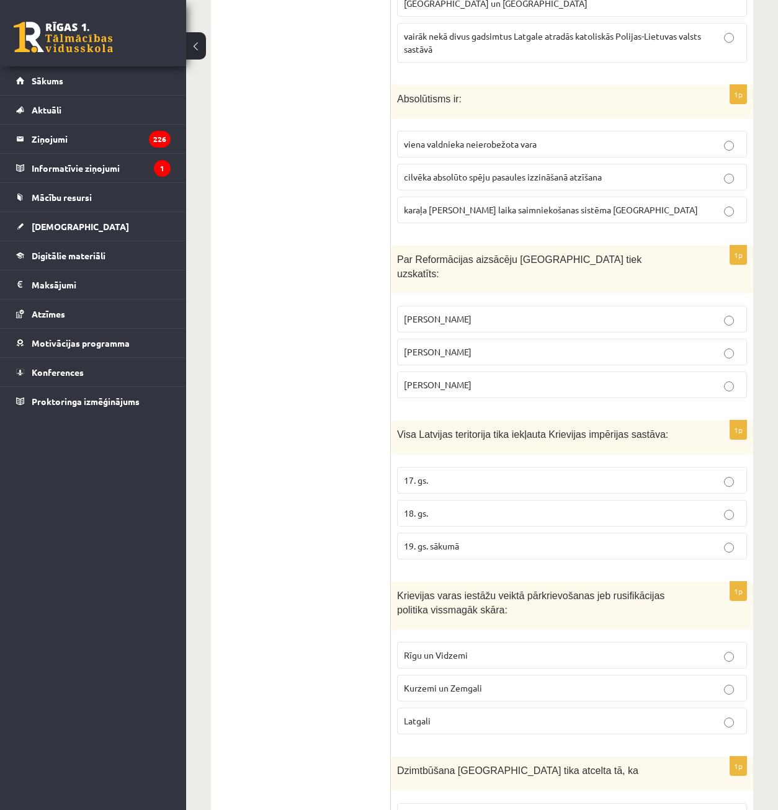
click at [477, 507] on p "18. gs." at bounding box center [572, 513] width 336 height 13
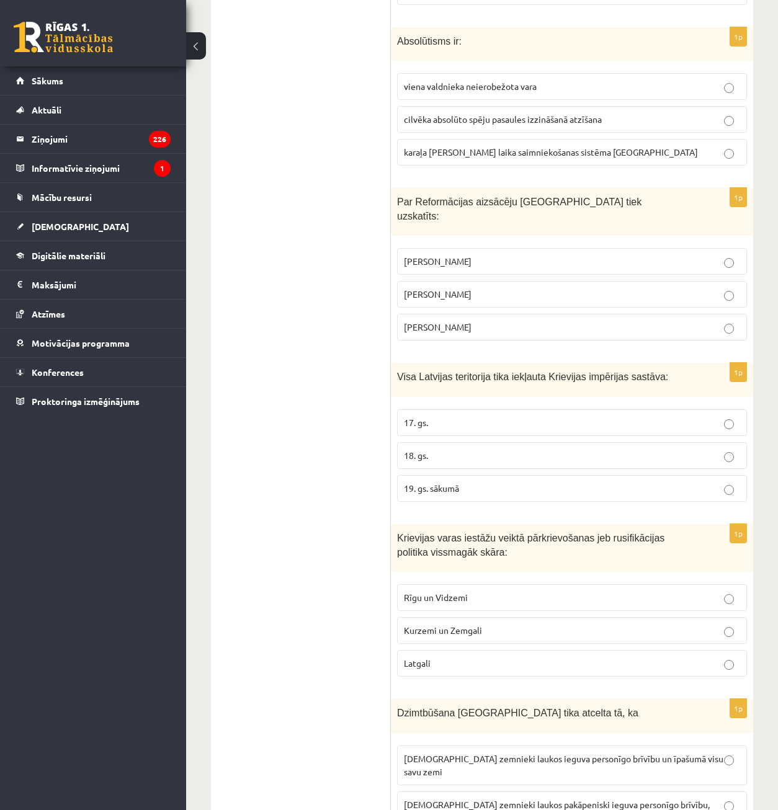
scroll to position [3723, 0]
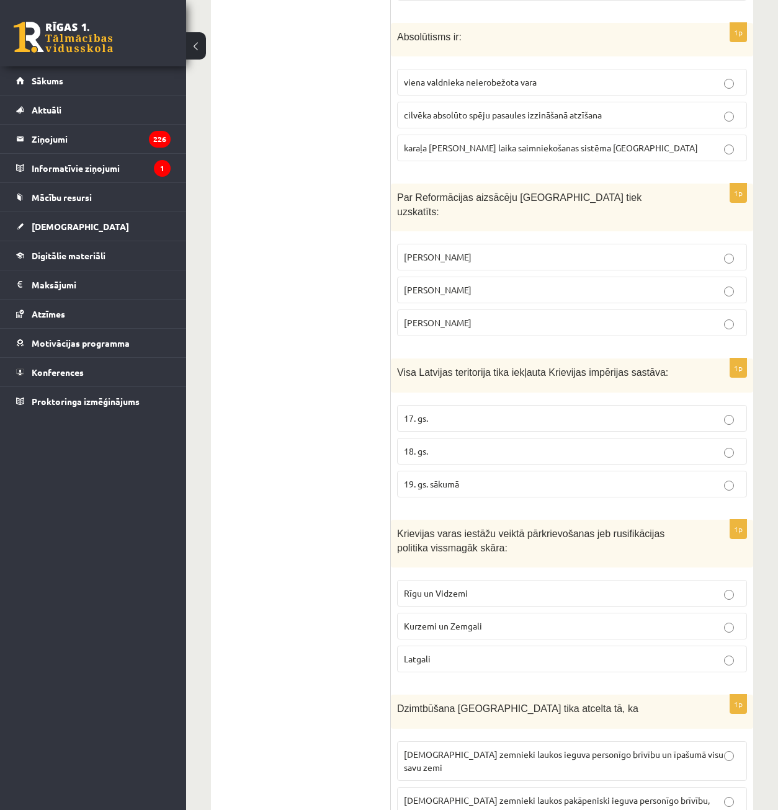
click at [499, 653] on p "Latgali" at bounding box center [572, 659] width 336 height 13
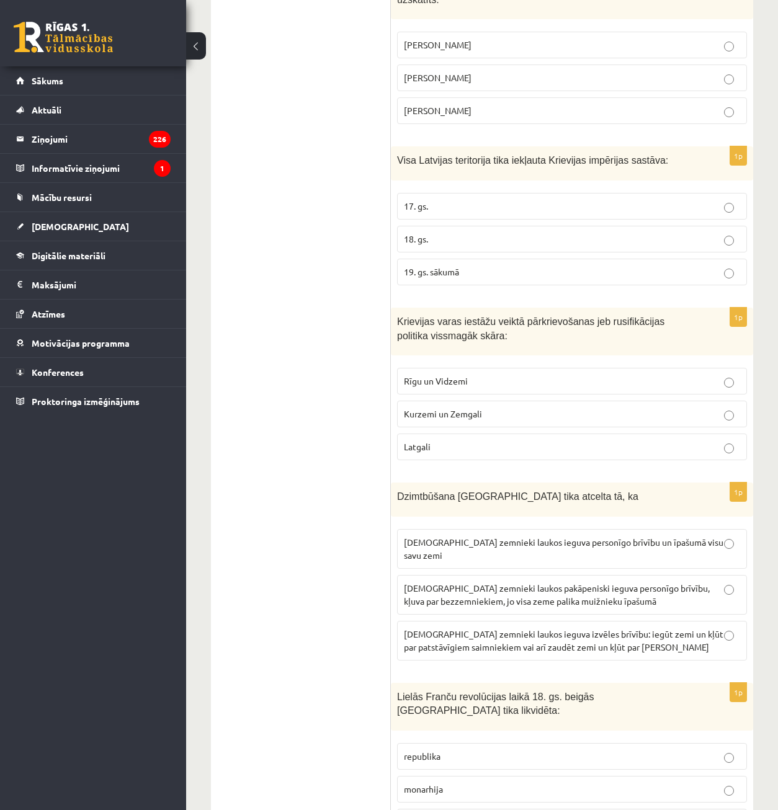
scroll to position [3972, 0]
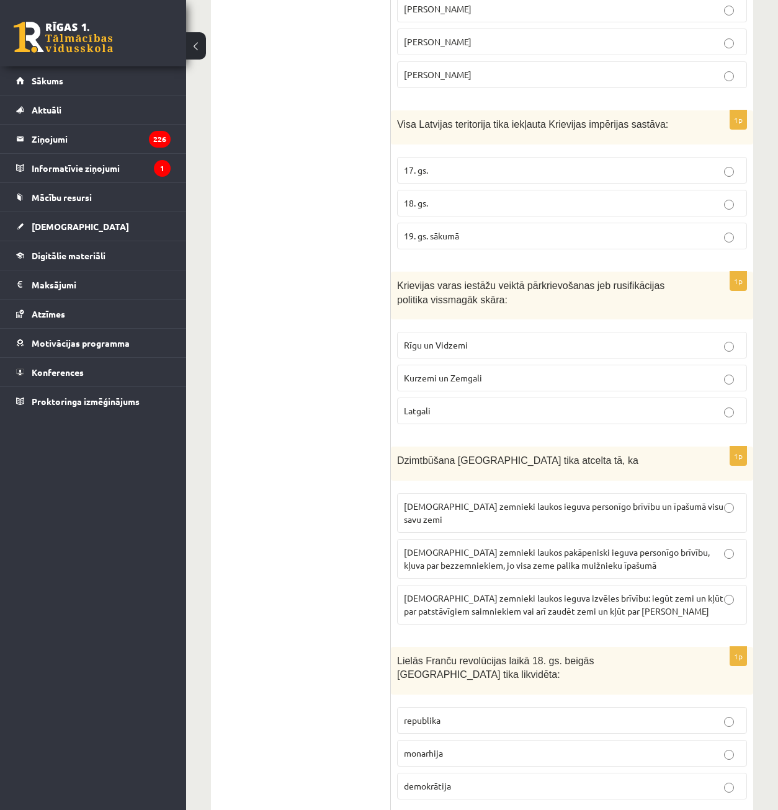
drag, startPoint x: 538, startPoint y: 419, endPoint x: 542, endPoint y: 426, distance: 8.1
click at [538, 493] on label "[DEMOGRAPHIC_DATA] zemnieki laukos ieguva personīgo brīvību un īpašumā visu sav…" at bounding box center [572, 513] width 350 height 40
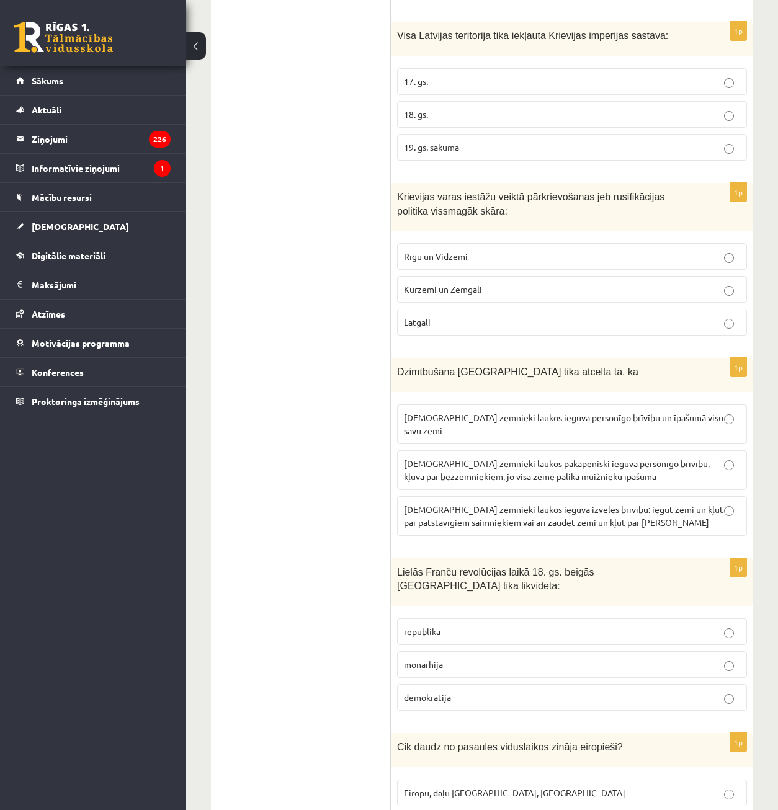
scroll to position [4096, 0]
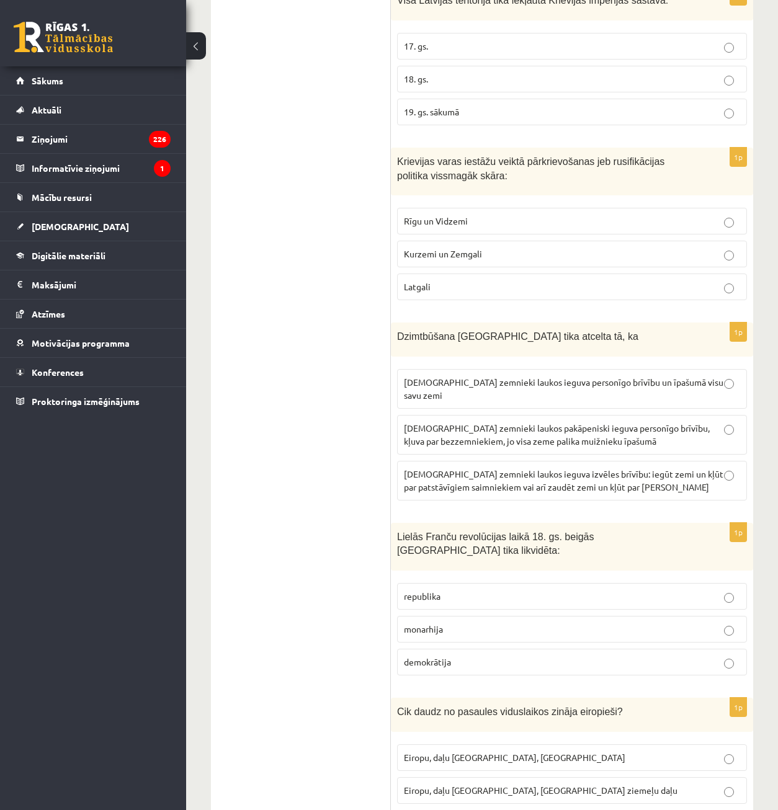
click at [538, 623] on p "monarhija" at bounding box center [572, 629] width 336 height 13
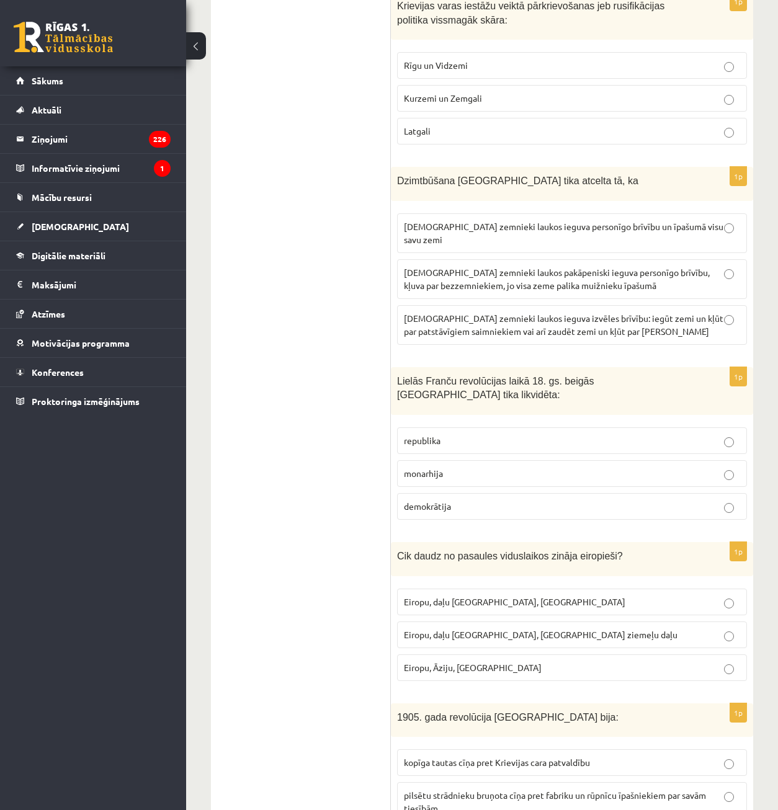
scroll to position [4282, 0]
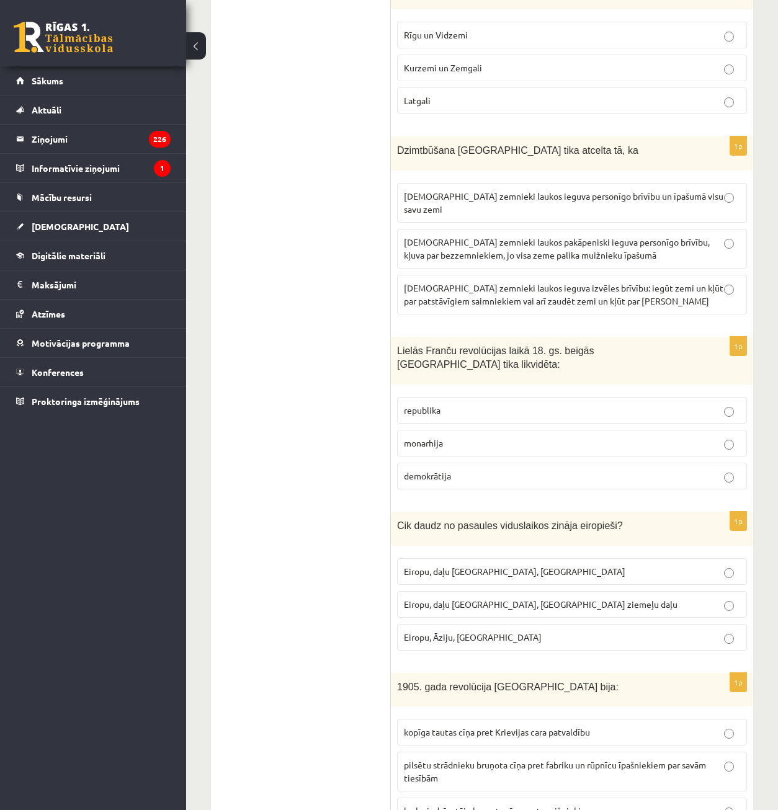
click at [556, 599] on span "Eiropu, daļu [GEOGRAPHIC_DATA], [GEOGRAPHIC_DATA] ziemeļu daļu" at bounding box center [541, 604] width 274 height 11
click at [541, 565] on p "Eiropu, daļu [GEOGRAPHIC_DATA], [GEOGRAPHIC_DATA]" at bounding box center [572, 571] width 336 height 13
click at [557, 558] on label "Eiropu, daļu [GEOGRAPHIC_DATA], [GEOGRAPHIC_DATA]" at bounding box center [572, 571] width 350 height 27
click at [562, 598] on p "Eiropu, daļu [GEOGRAPHIC_DATA], [GEOGRAPHIC_DATA] ziemeļu daļu" at bounding box center [572, 604] width 336 height 13
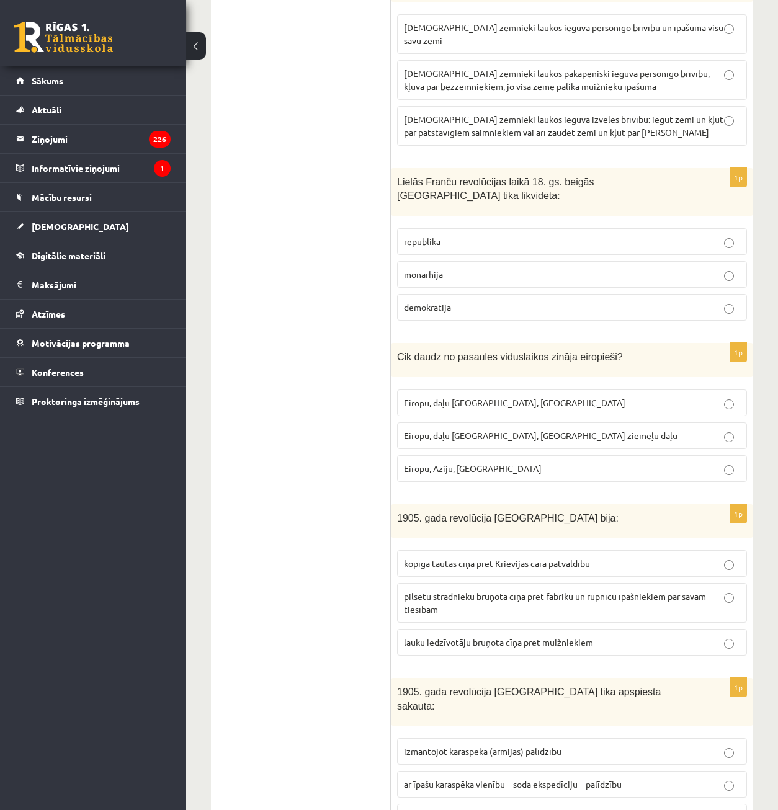
scroll to position [4468, 0]
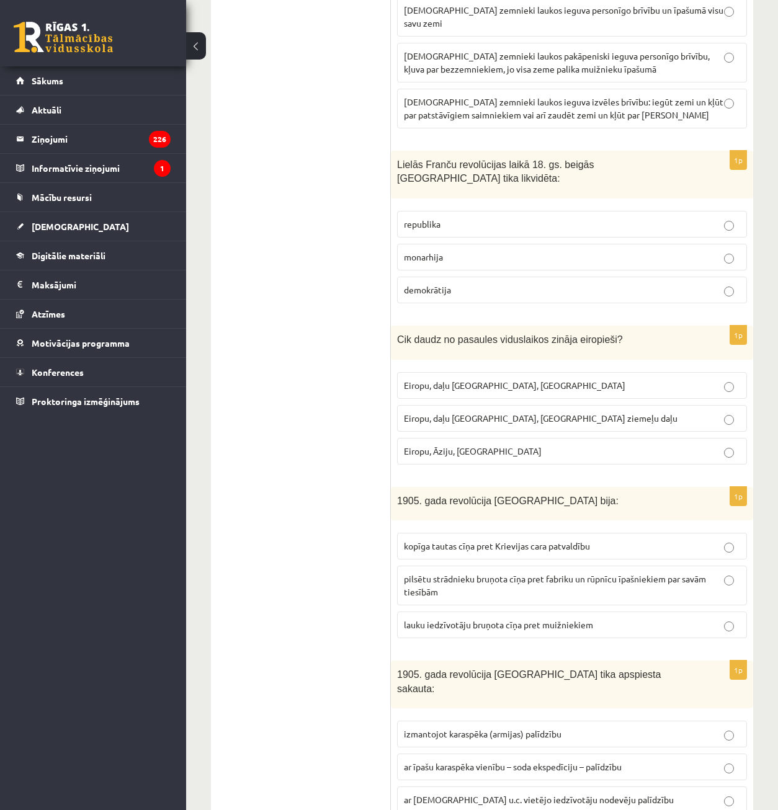
click at [514, 541] on span "kopīga tautas cīņa pret Krievijas cara patvaldību" at bounding box center [497, 546] width 186 height 11
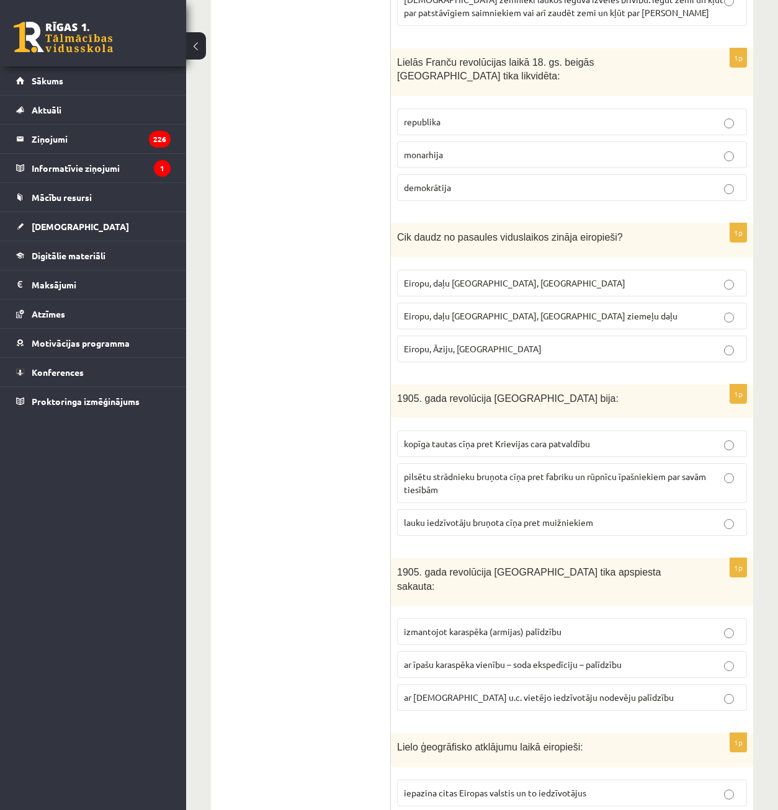
scroll to position [4572, 0]
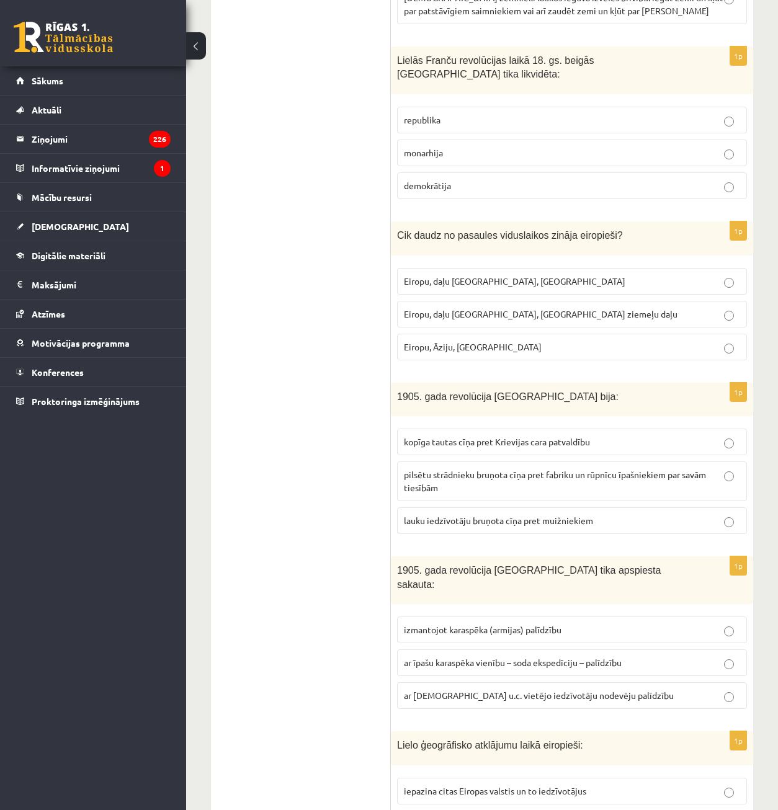
click at [481, 650] on label "ar īpašu karaspēka vienību – soda ekspedīciju – palīdzību" at bounding box center [572, 663] width 350 height 27
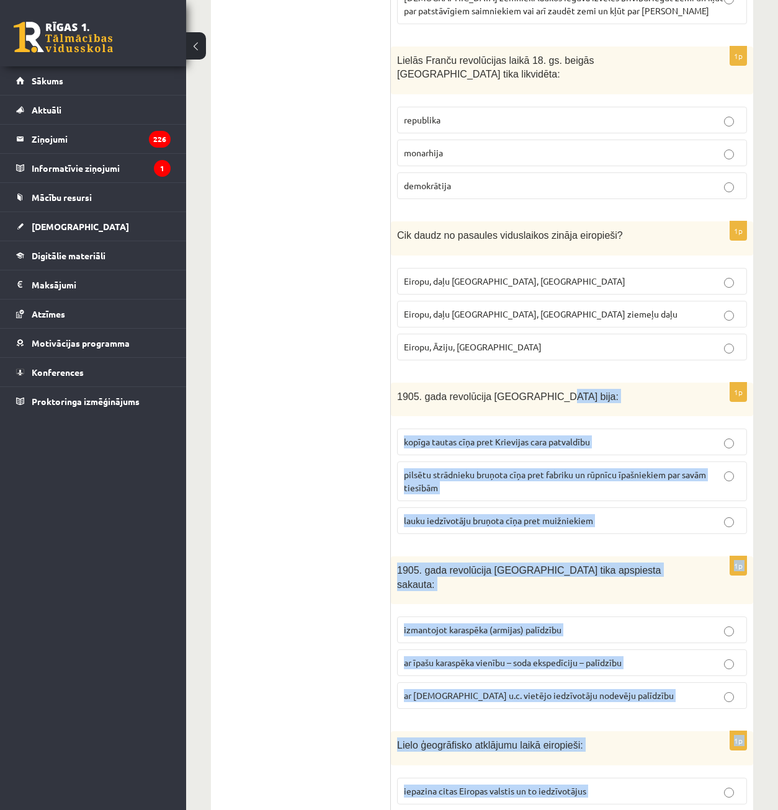
drag, startPoint x: 778, startPoint y: 692, endPoint x: 807, endPoint y: 308, distance: 385.2
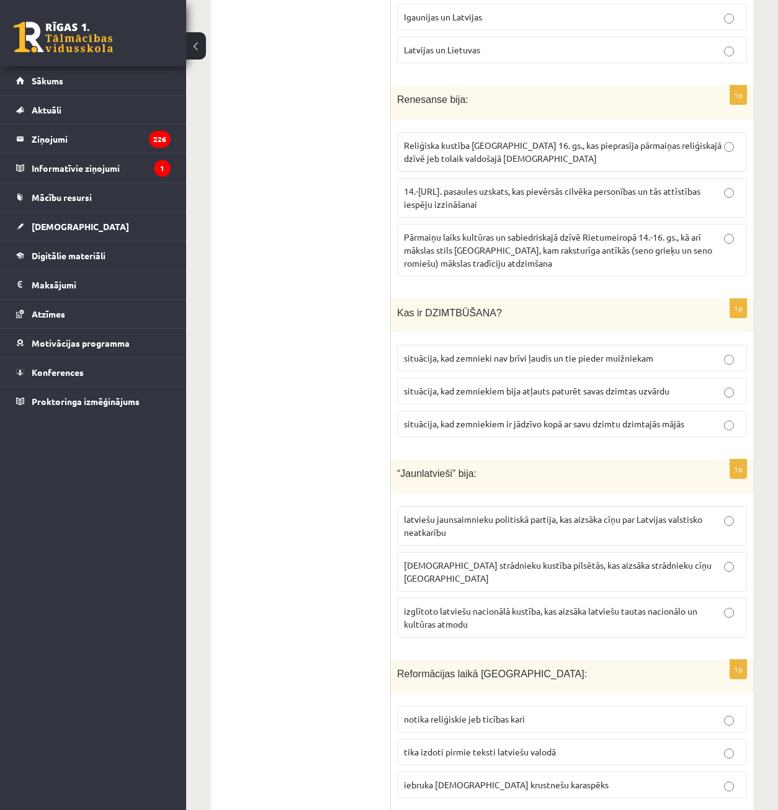
scroll to position [0, 0]
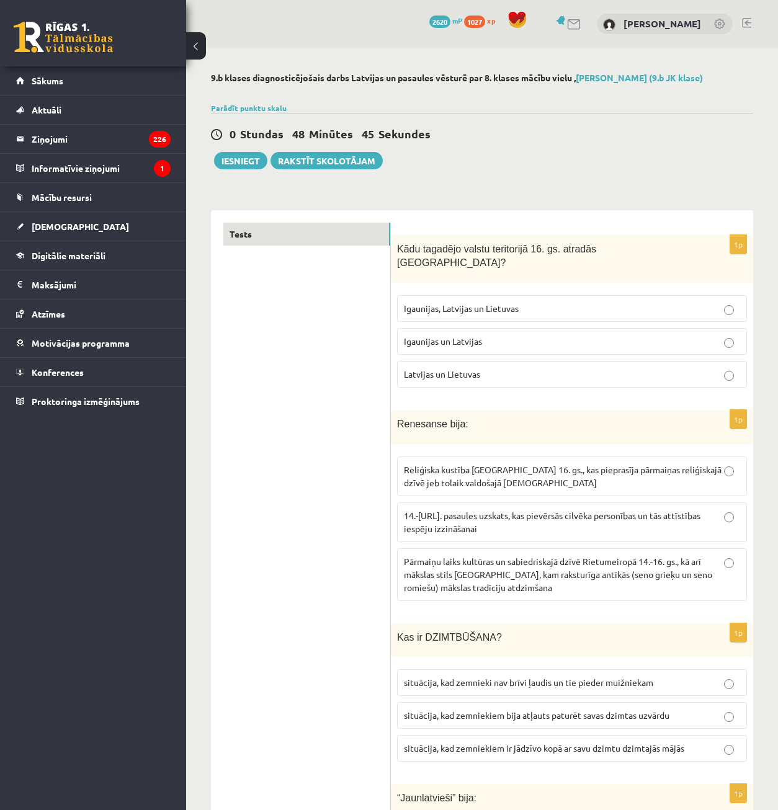
drag, startPoint x: 11, startPoint y: 547, endPoint x: 42, endPoint y: 540, distance: 31.3
click at [12, 547] on div "0 Dāvanas 2620 mP 1027 xp [PERSON_NAME] Sākums Aktuāli Kā mācīties eSKOLĀ Konta…" at bounding box center [93, 405] width 186 height 810
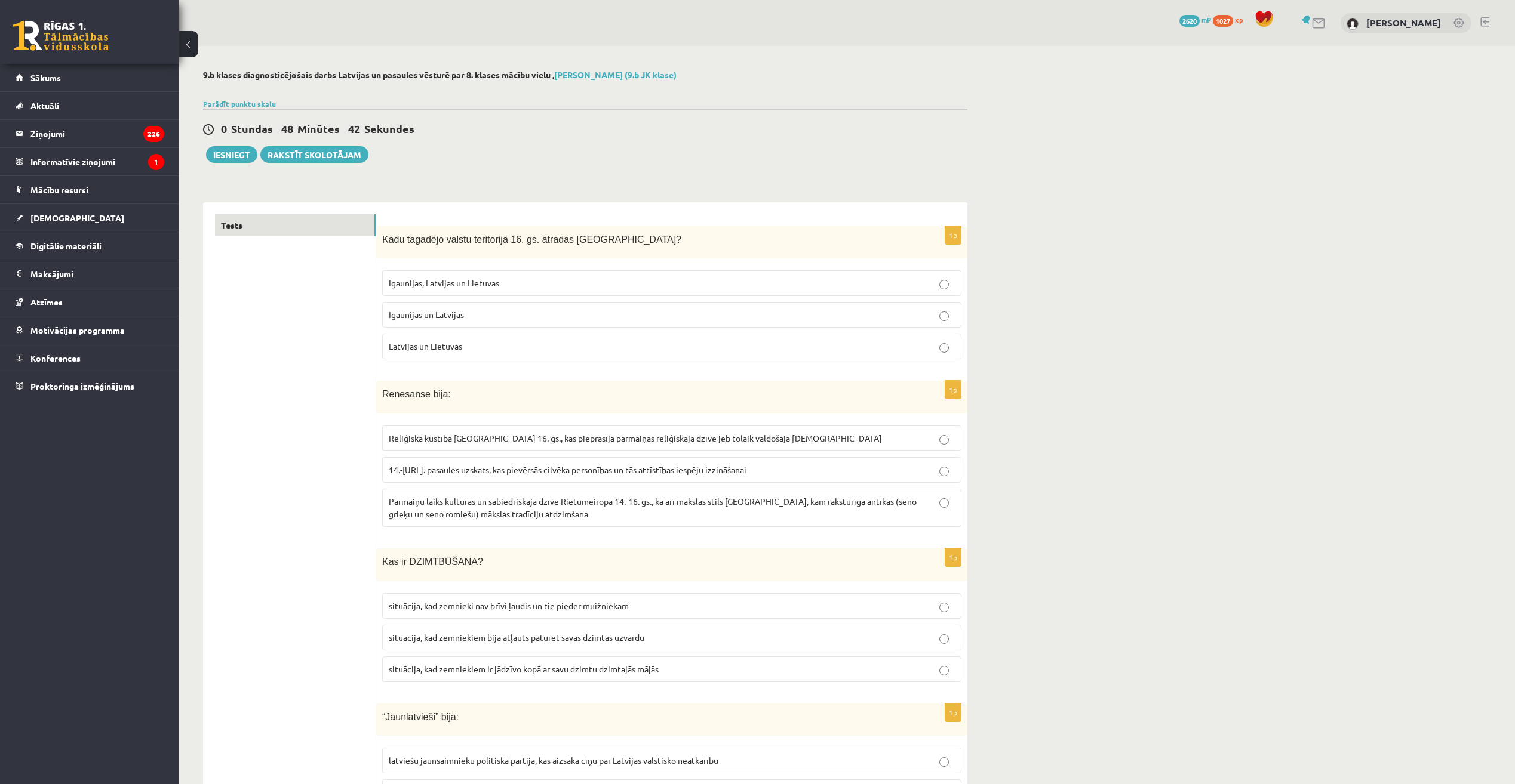
click at [672, 319] on p "Igaunijas un Latvijas" at bounding box center [672, 315] width 566 height 13
click at [670, 290] on p "Igaunijas, Latvijas un Lietuvas" at bounding box center [672, 283] width 566 height 13
click at [234, 150] on button "Iesniegt" at bounding box center [231, 154] width 51 height 16
